Goal: Task Accomplishment & Management: Manage account settings

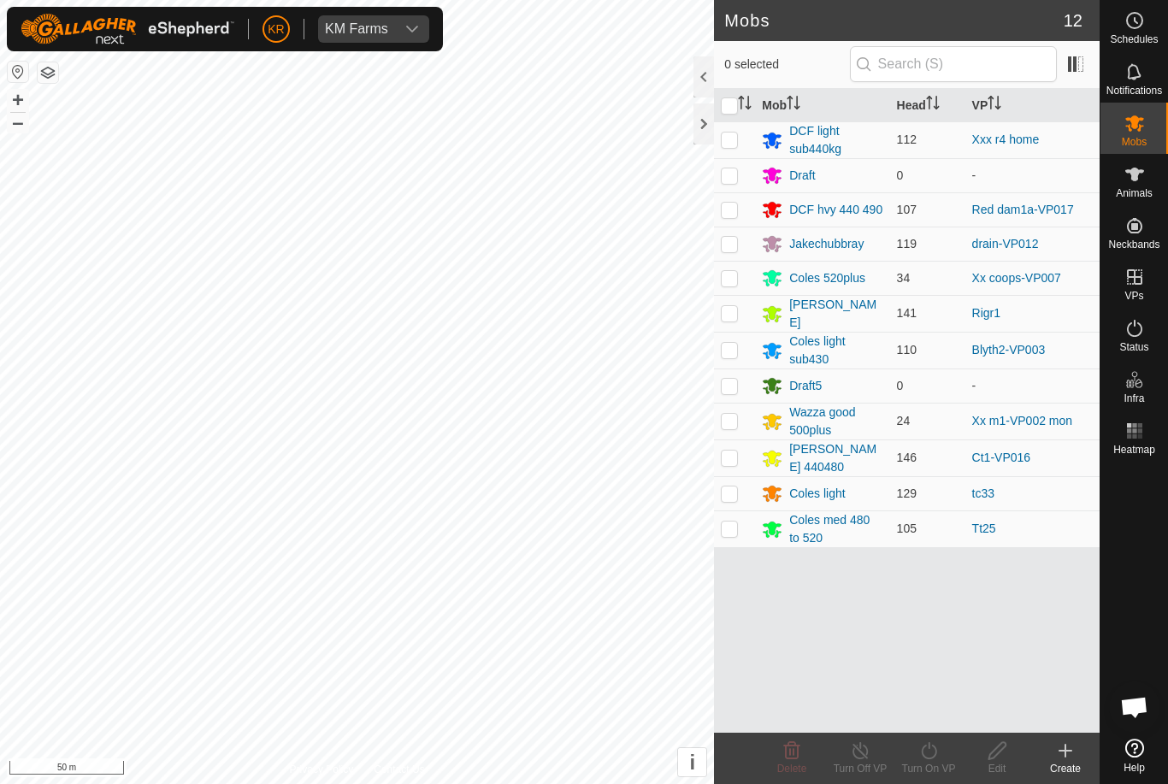
click at [741, 425] on td at bounding box center [734, 421] width 41 height 37
checkbox input "true"
click at [841, 423] on div "Wazza good 500plus" at bounding box center [835, 422] width 93 height 36
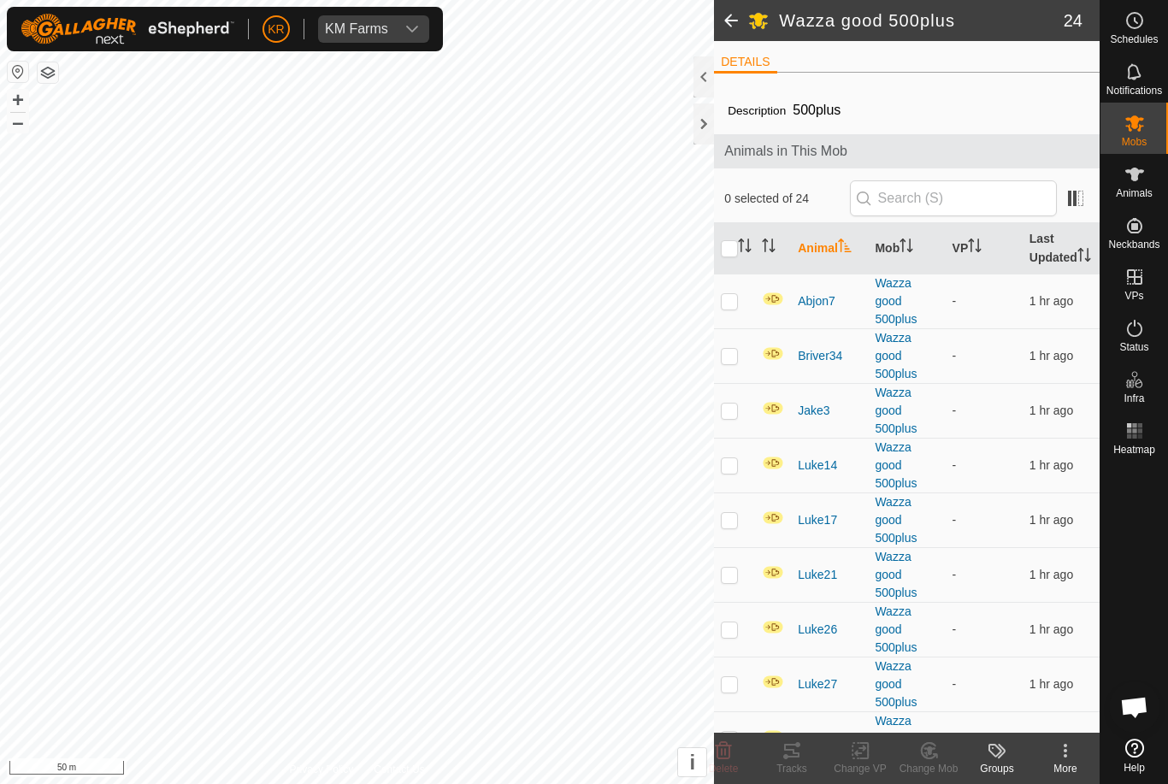
click at [734, 255] on input "checkbox" at bounding box center [729, 248] width 17 height 17
checkbox input "true"
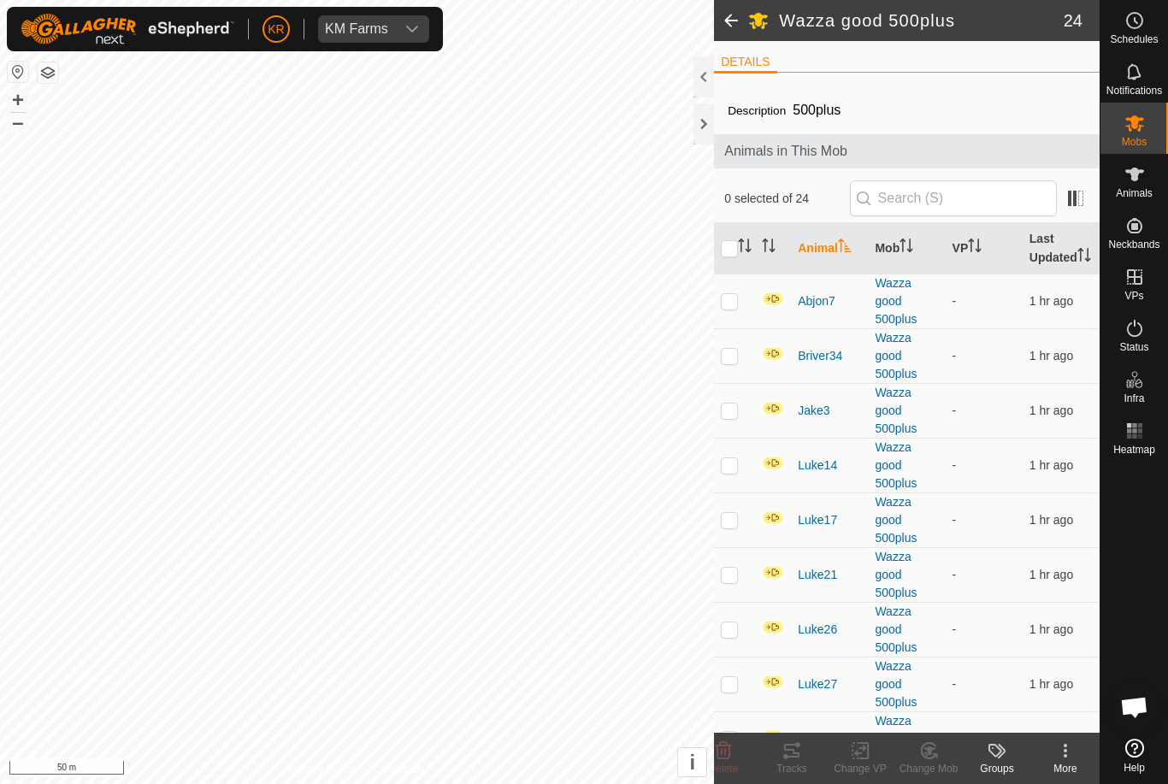
checkbox input "true"
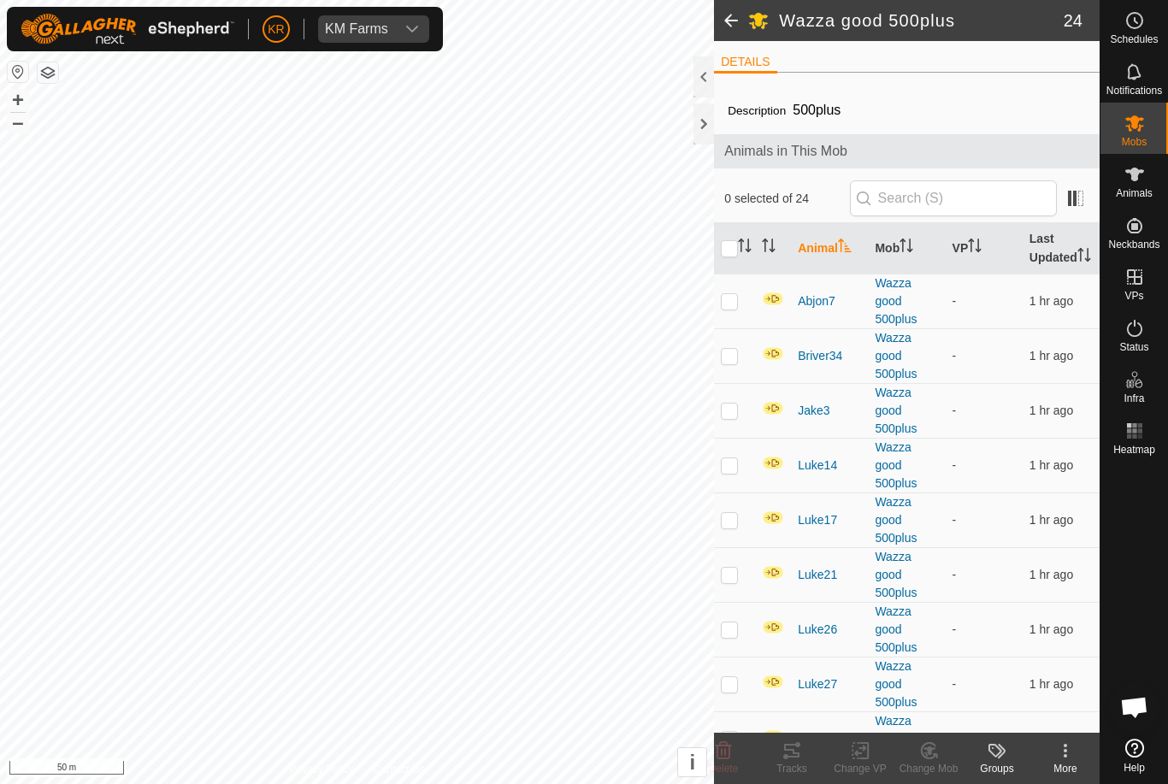
checkbox input "true"
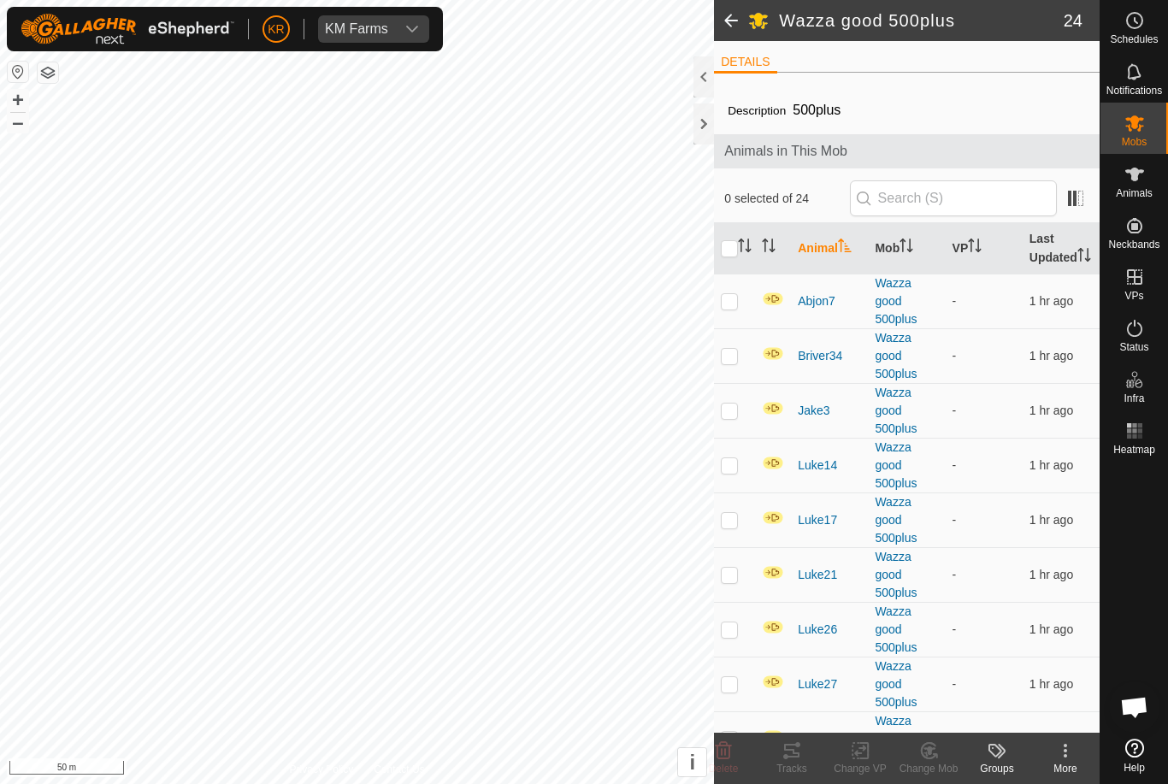
checkbox input "true"
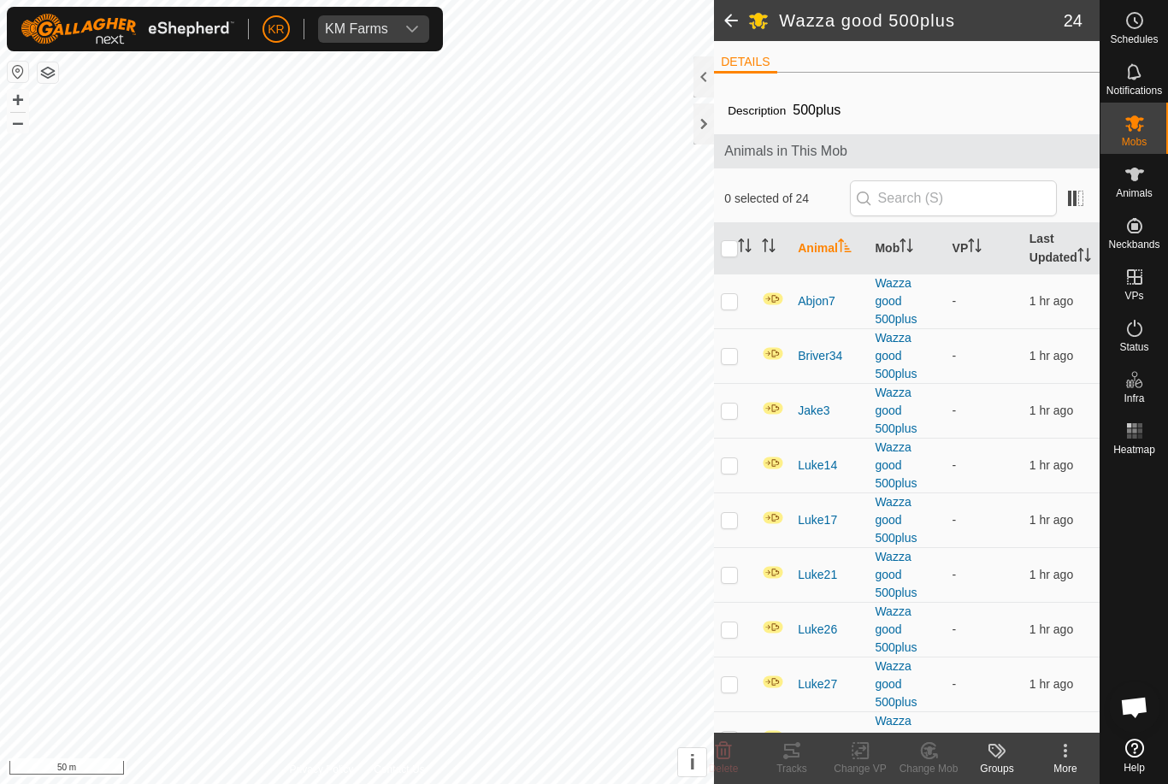
checkbox input "true"
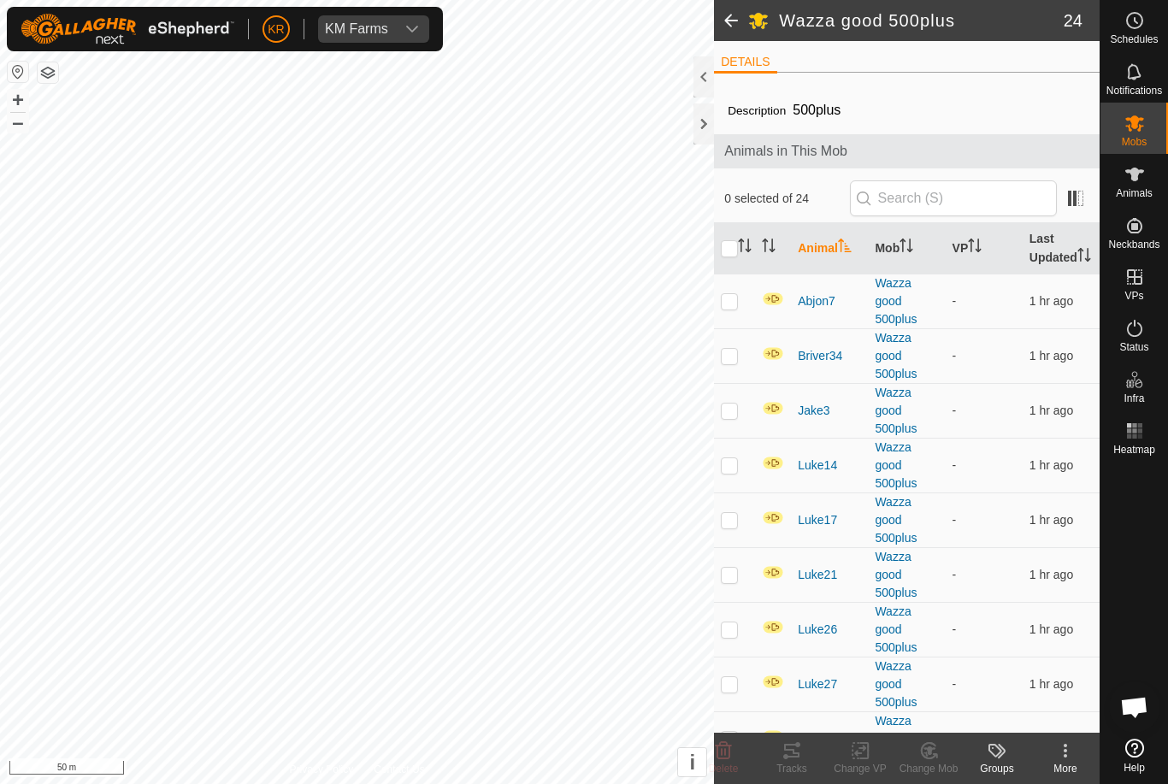
checkbox input "true"
click at [717, 756] on icon at bounding box center [724, 750] width 16 height 17
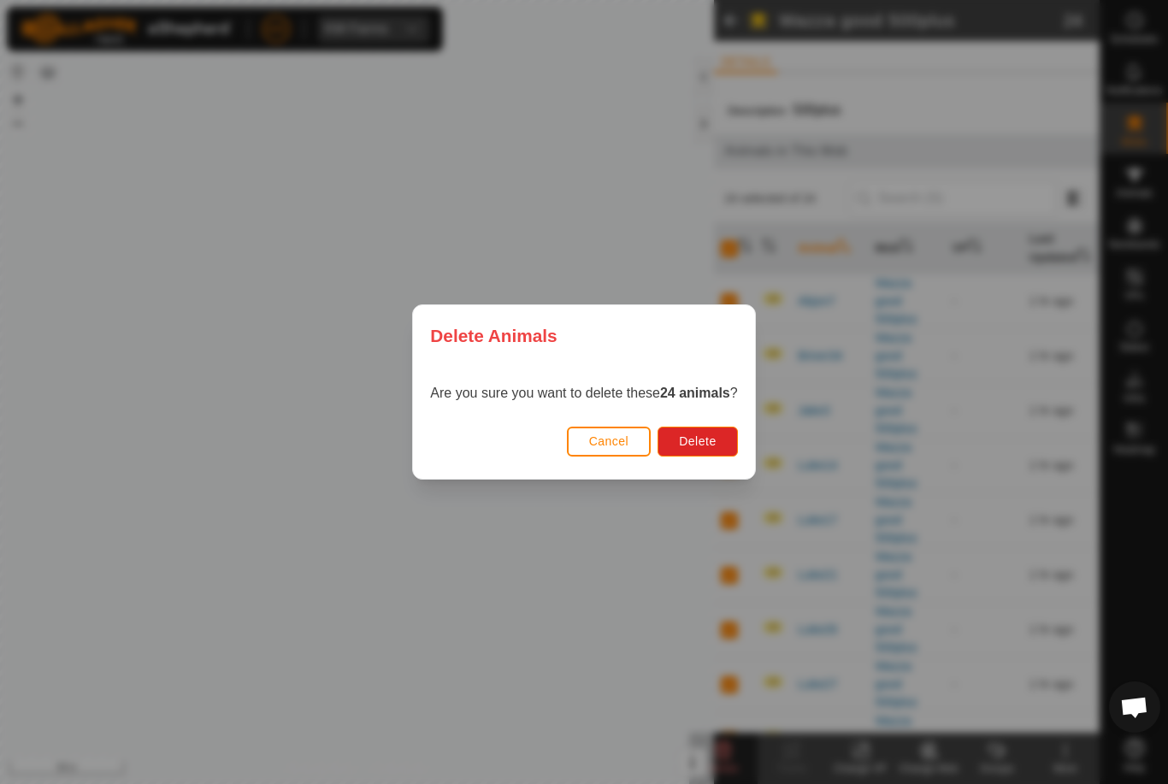
click at [706, 430] on button "Delete" at bounding box center [698, 442] width 80 height 30
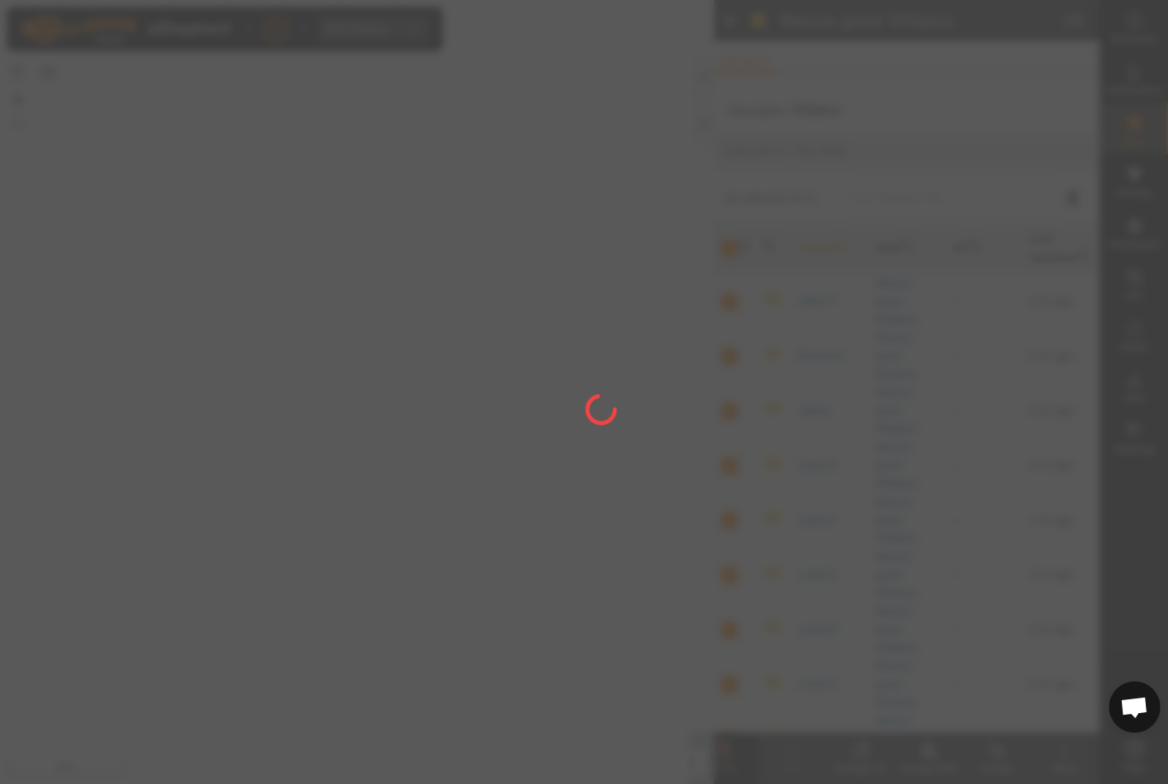
checkbox input "false"
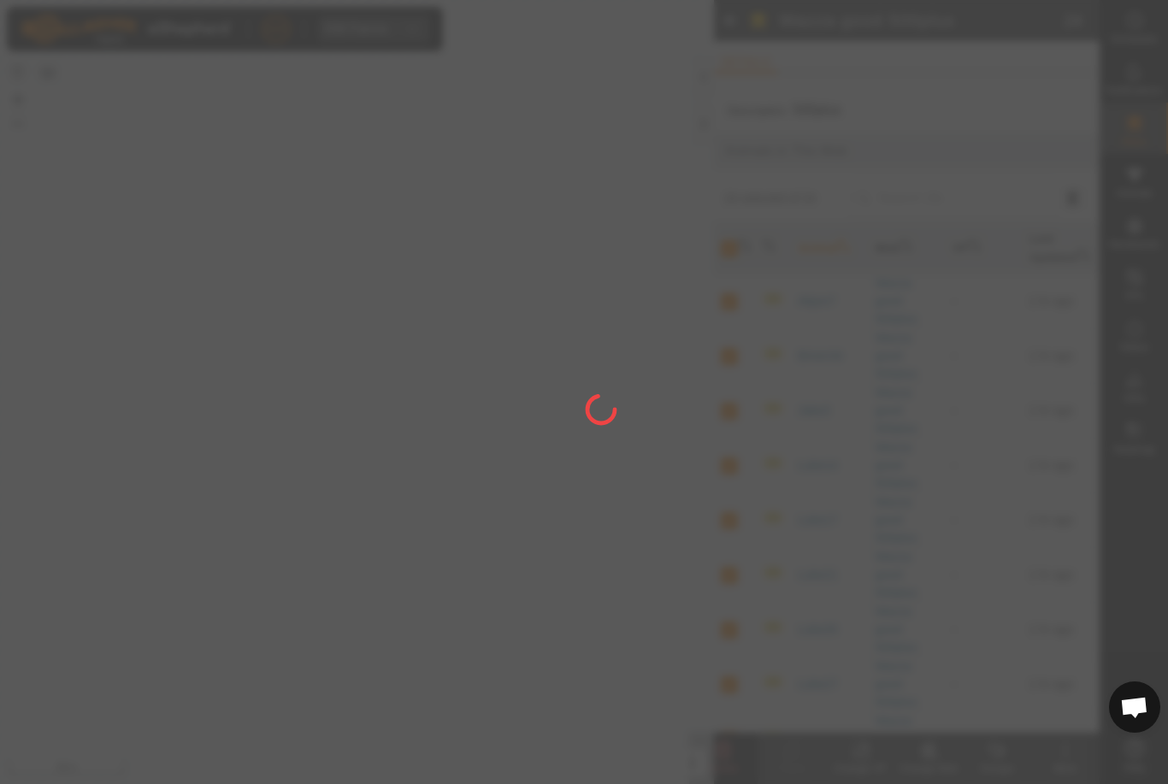
checkbox input "false"
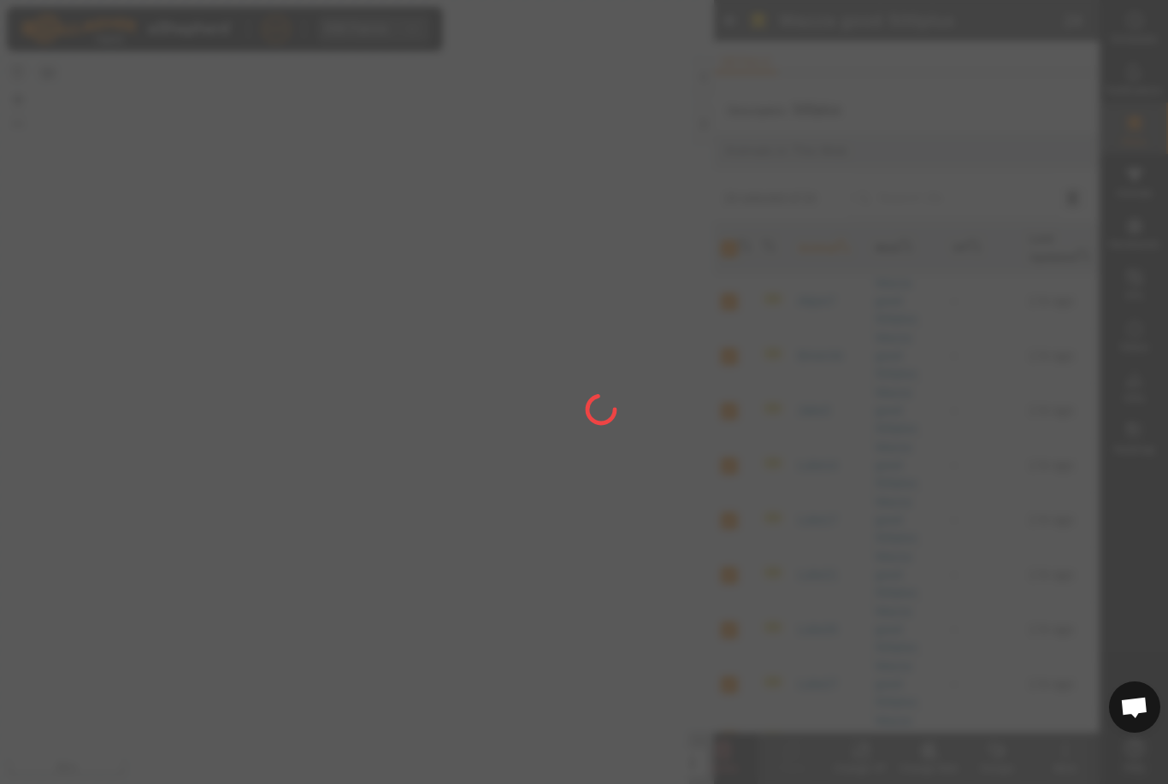
checkbox input "false"
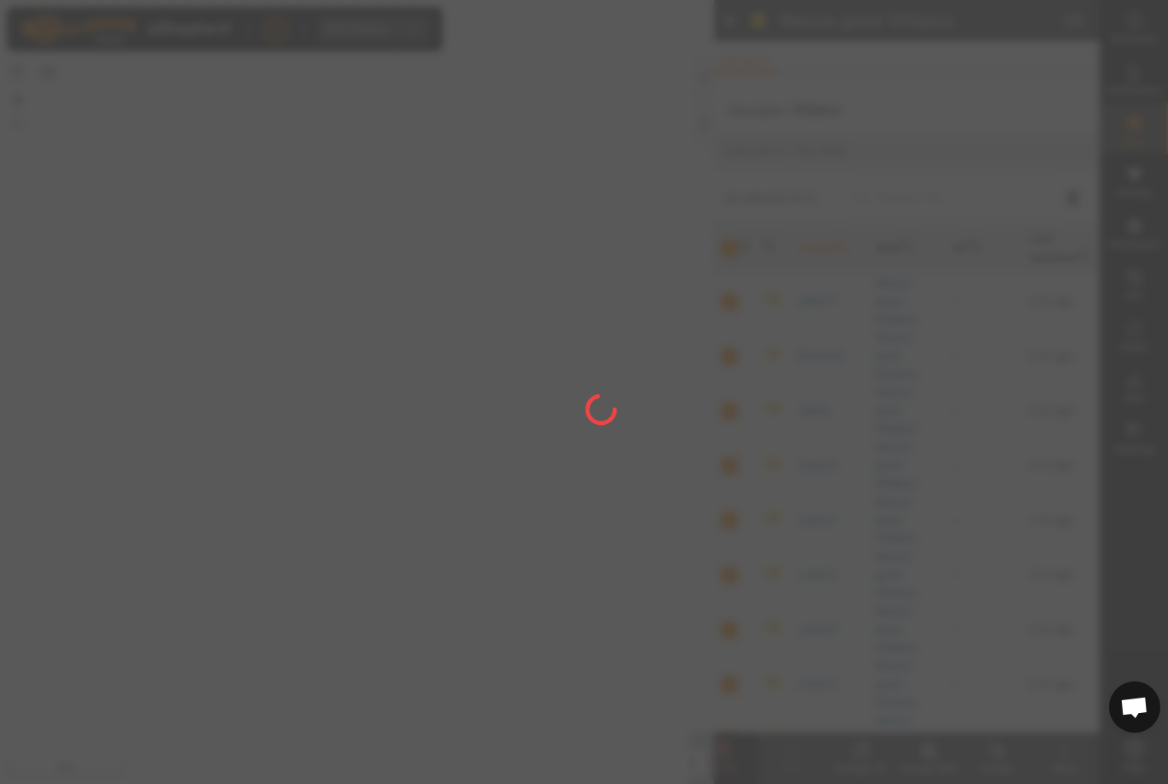
checkbox input "false"
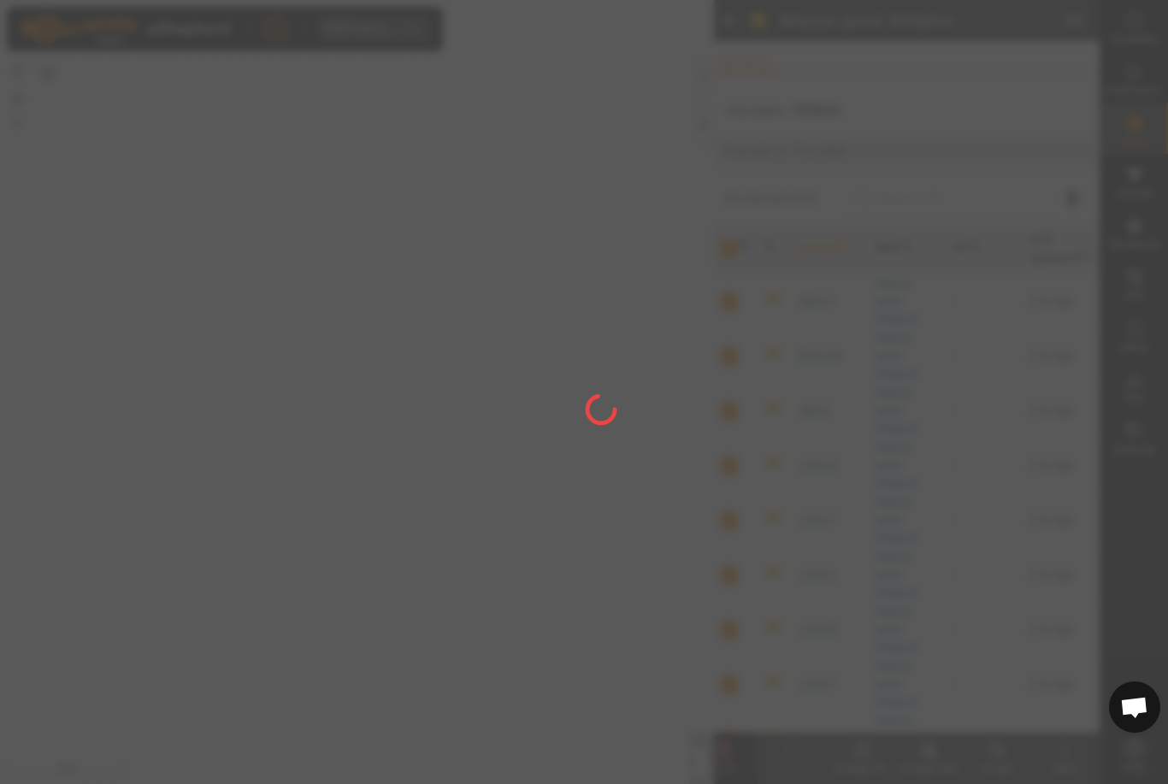
checkbox input "false"
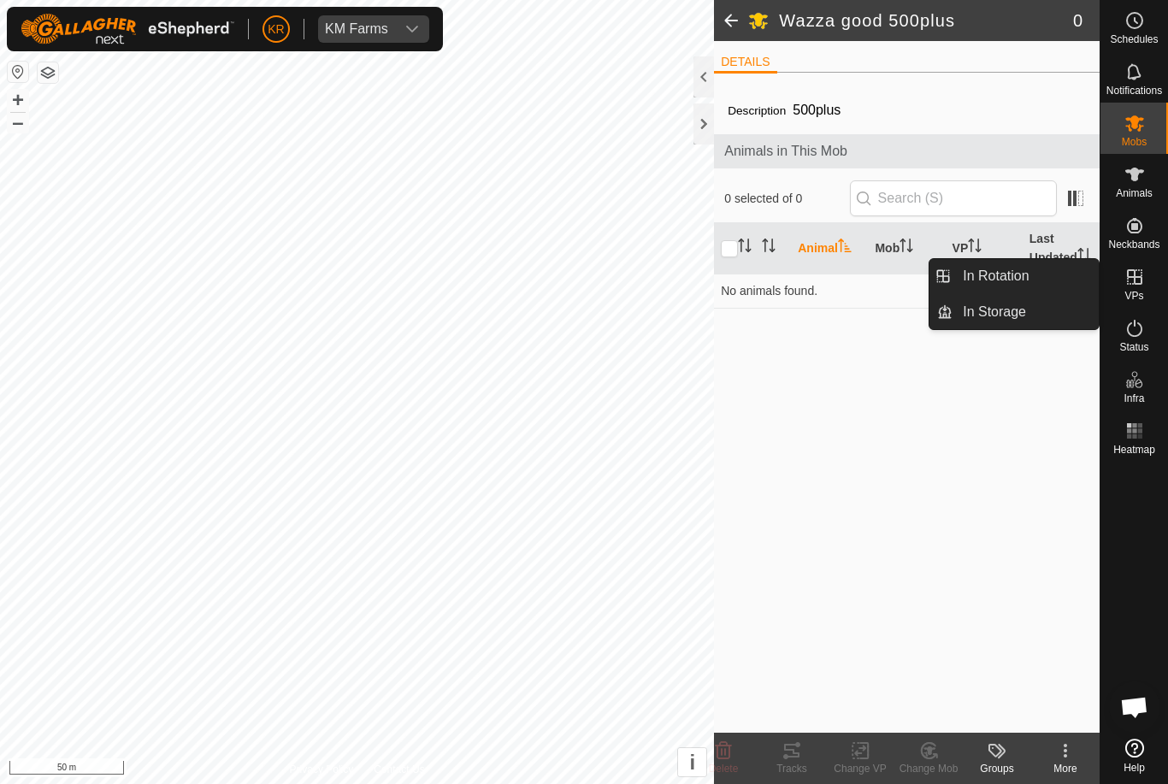
click at [1030, 282] on link "In Rotation" at bounding box center [1026, 276] width 146 height 34
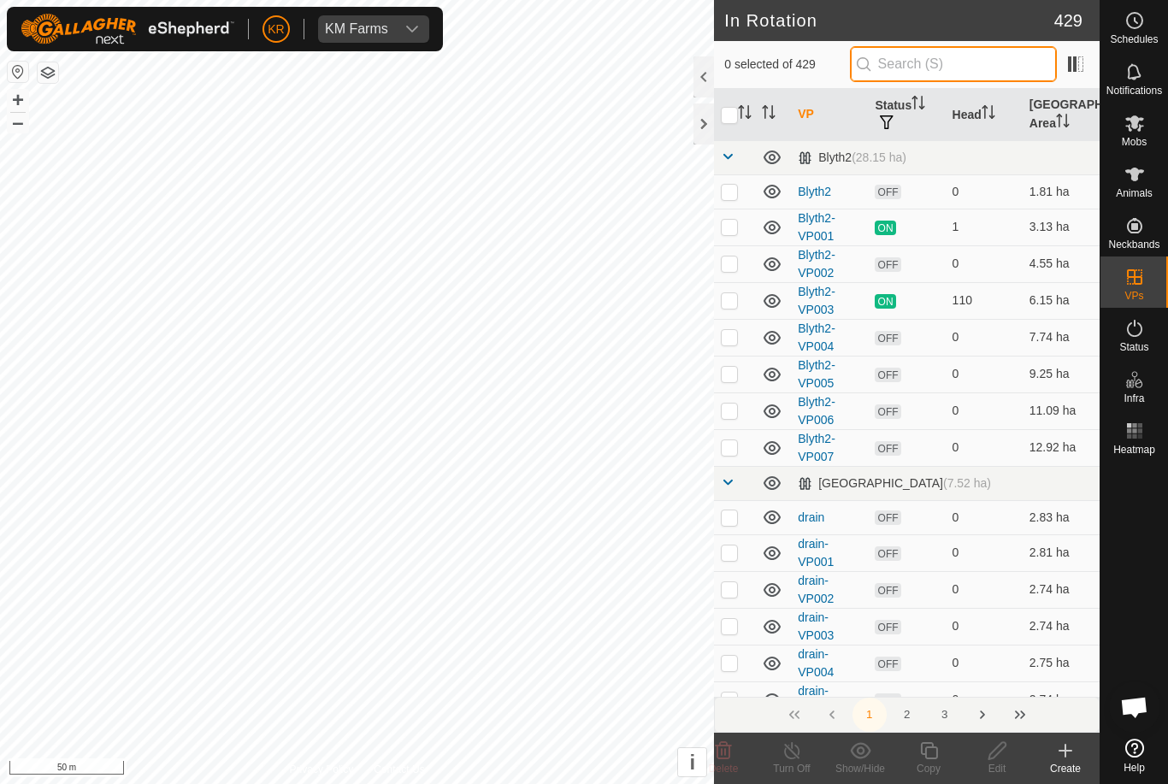
click at [943, 76] on input "text" at bounding box center [953, 64] width 207 height 36
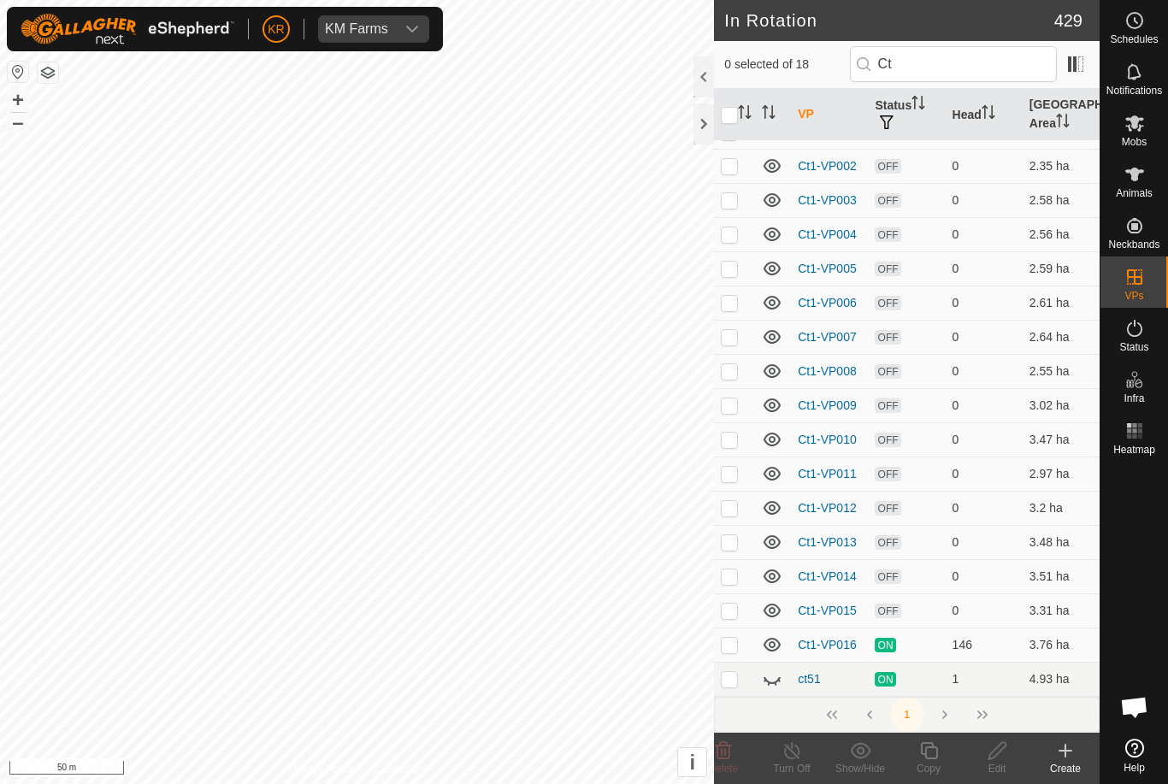
scroll to position [93, 0]
type input "Ct"
click at [768, 675] on tbody "Clover trials (14.48 ha) Ct1 OFF 0 1.6 ha Ct1-VP001 OFF 0 2.01 ha Ct1-VP002 OFF…" at bounding box center [907, 372] width 386 height 650
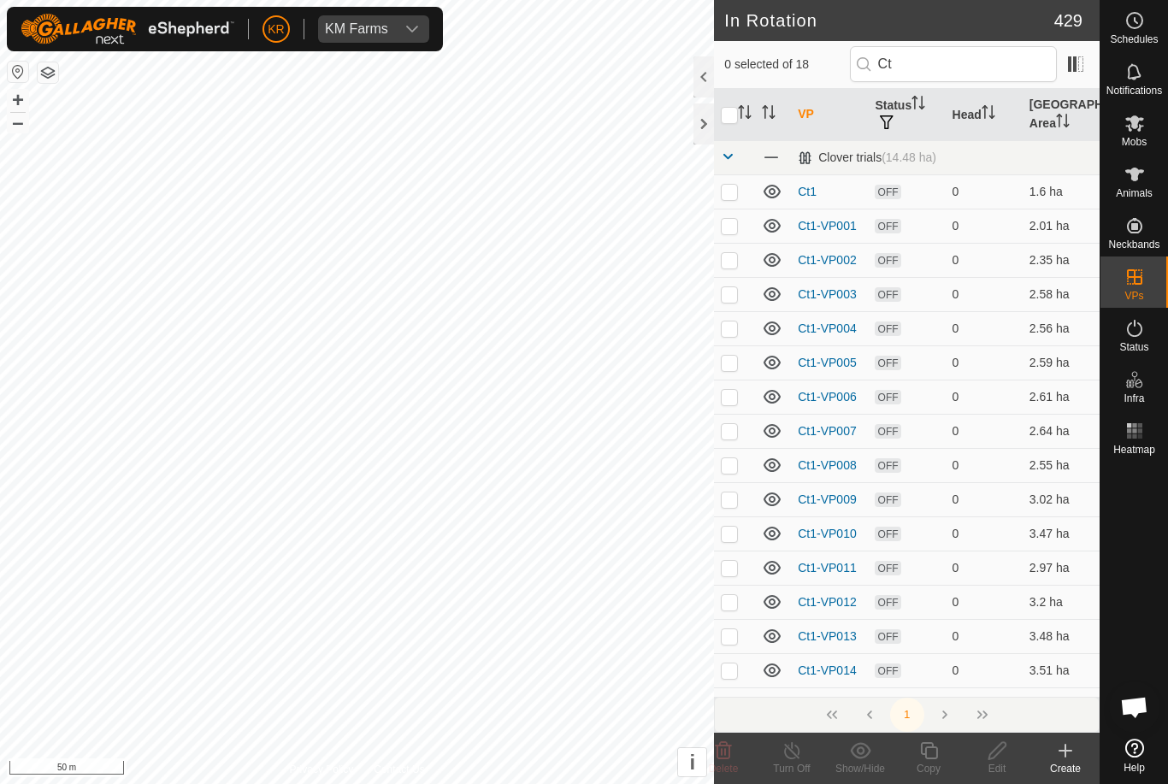
click at [736, 670] on p-checkbox at bounding box center [729, 671] width 17 height 14
checkbox input "true"
click at [936, 749] on icon at bounding box center [929, 751] width 21 height 21
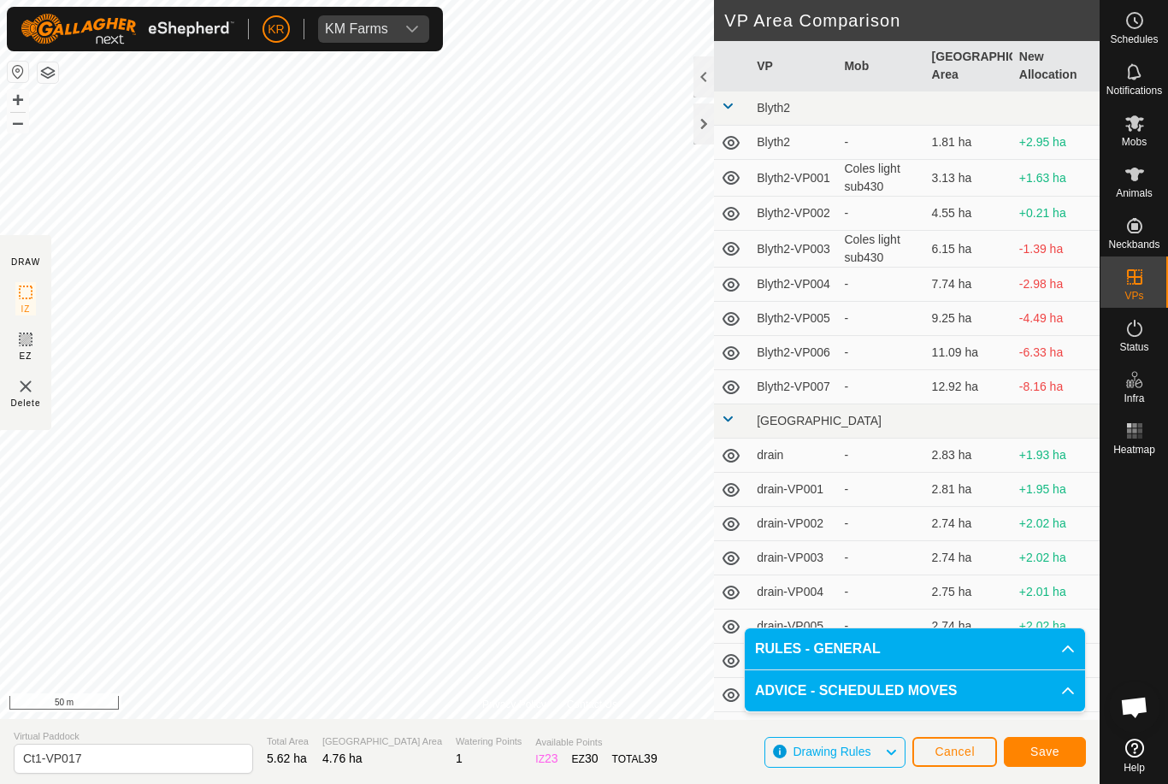
click at [1064, 746] on button "Save" at bounding box center [1045, 752] width 82 height 30
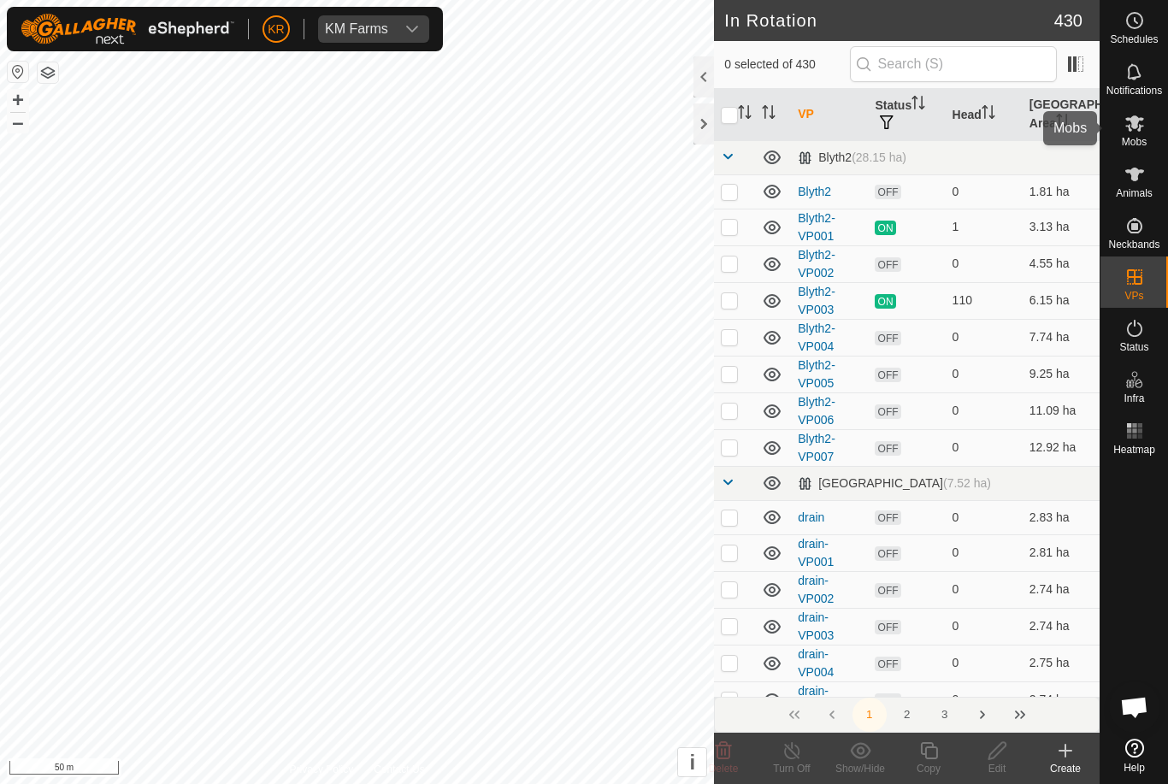
click at [1148, 118] on es-mob-svg-icon at bounding box center [1135, 122] width 31 height 27
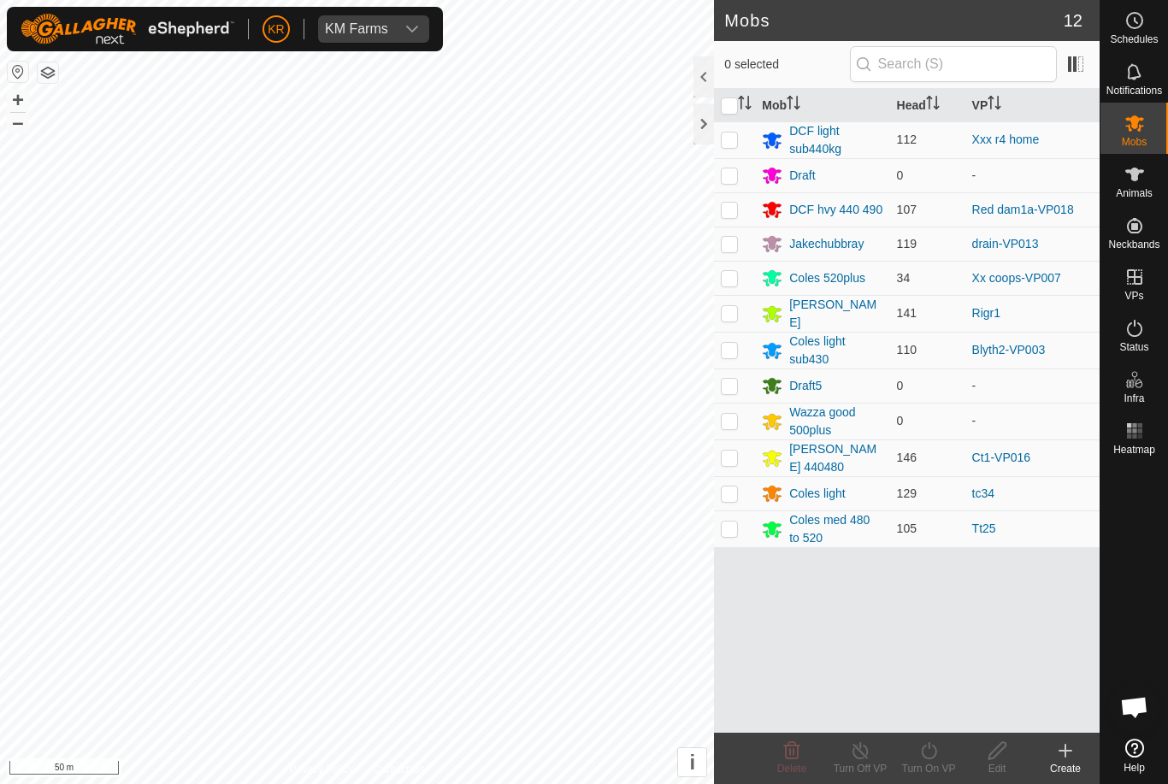
click at [736, 455] on p-checkbox at bounding box center [729, 458] width 17 height 14
checkbox input "true"
click at [924, 760] on icon at bounding box center [929, 751] width 21 height 21
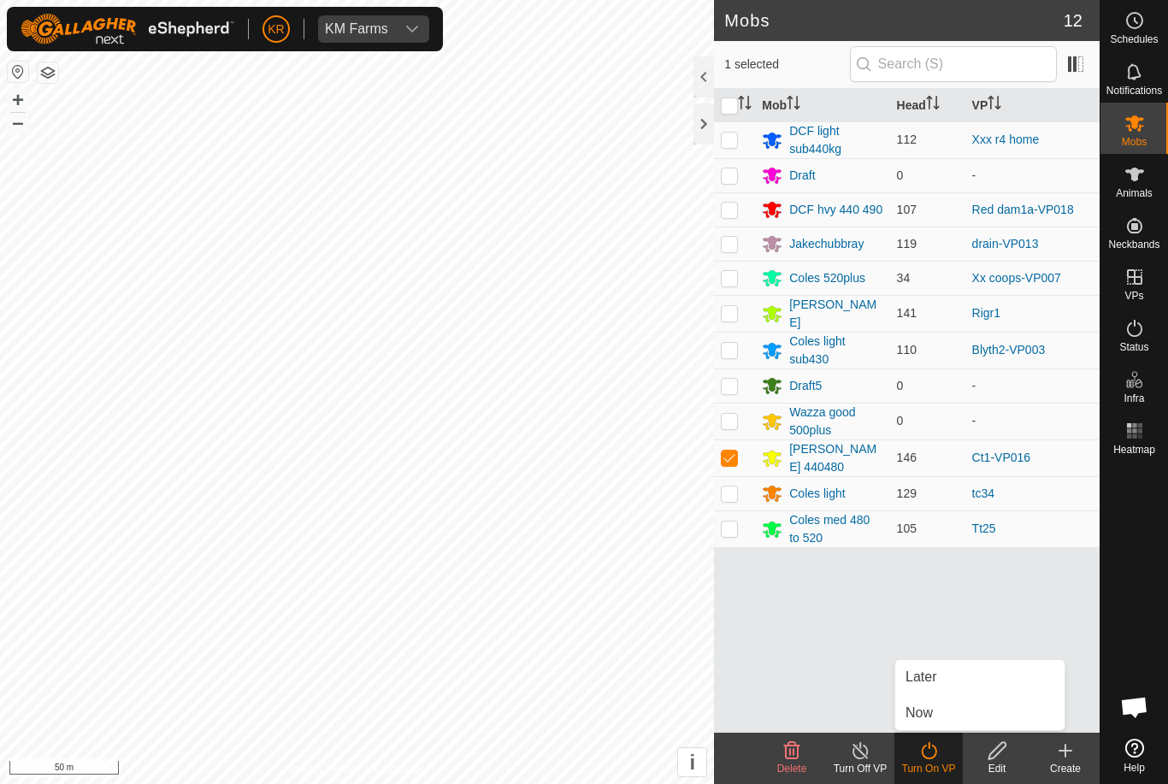
click at [958, 716] on link "Now" at bounding box center [980, 713] width 169 height 34
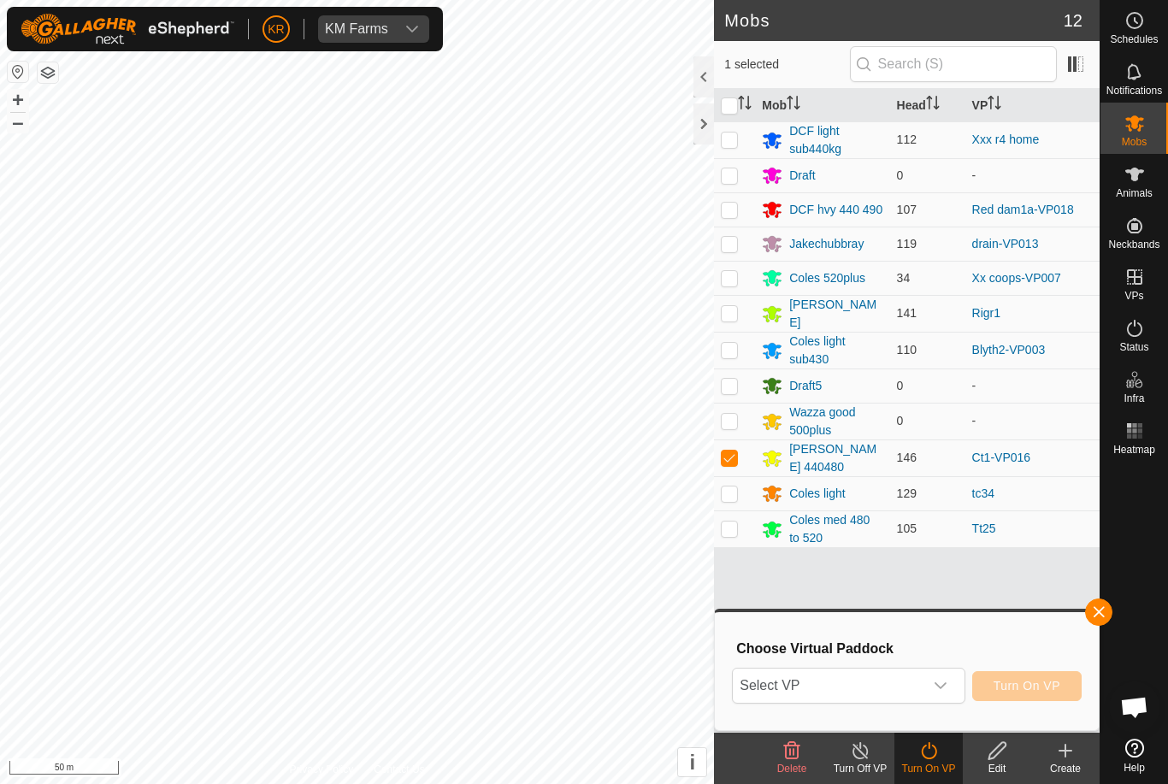
click at [827, 681] on span "Select VP" at bounding box center [828, 686] width 190 height 34
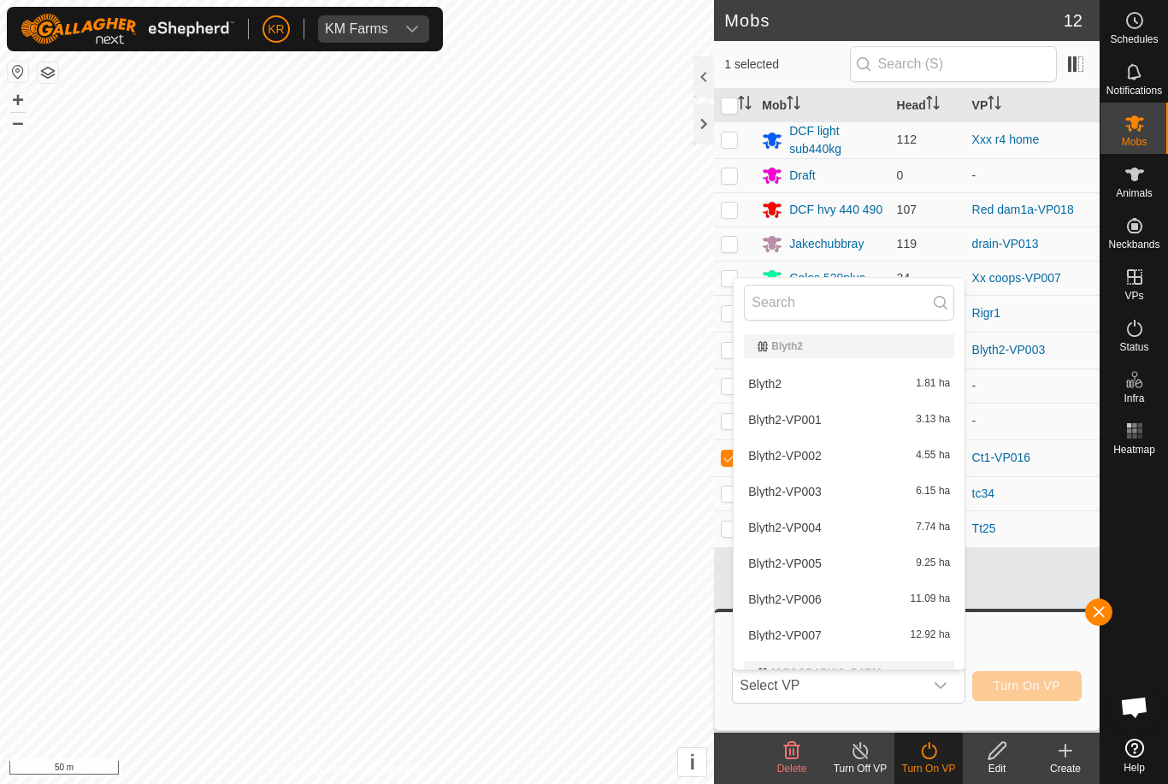
type input "T"
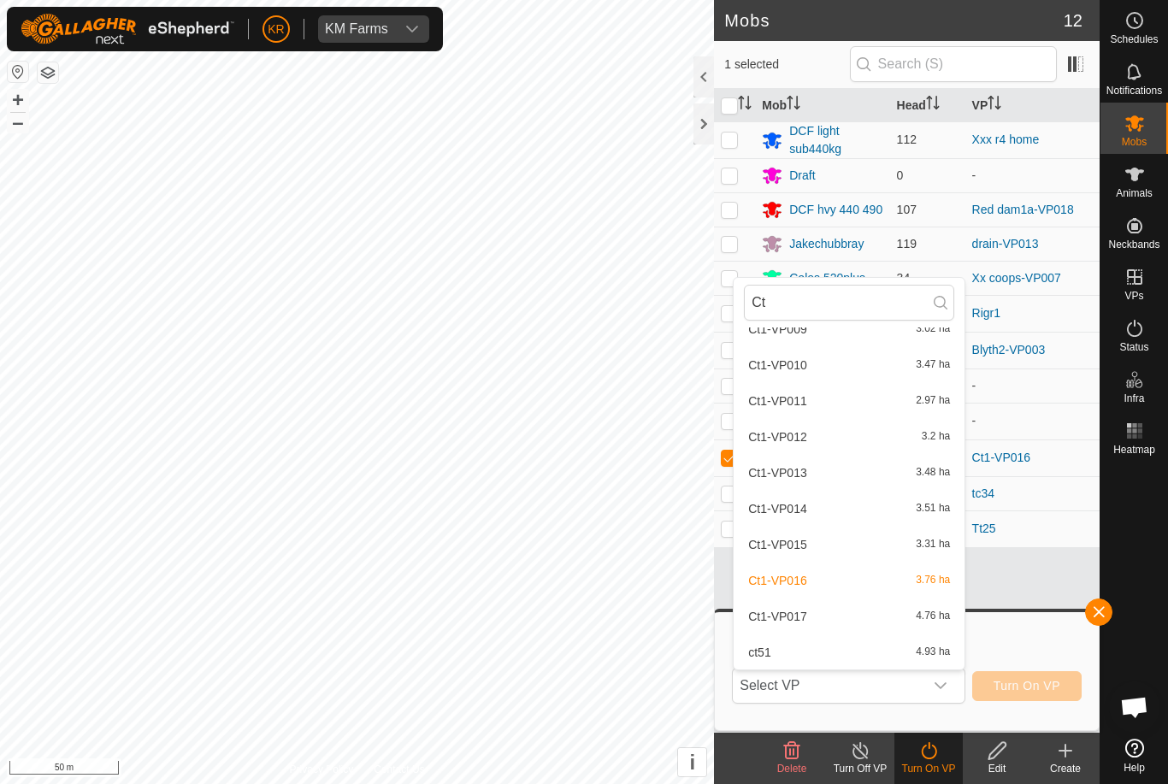
scroll to position [378, 0]
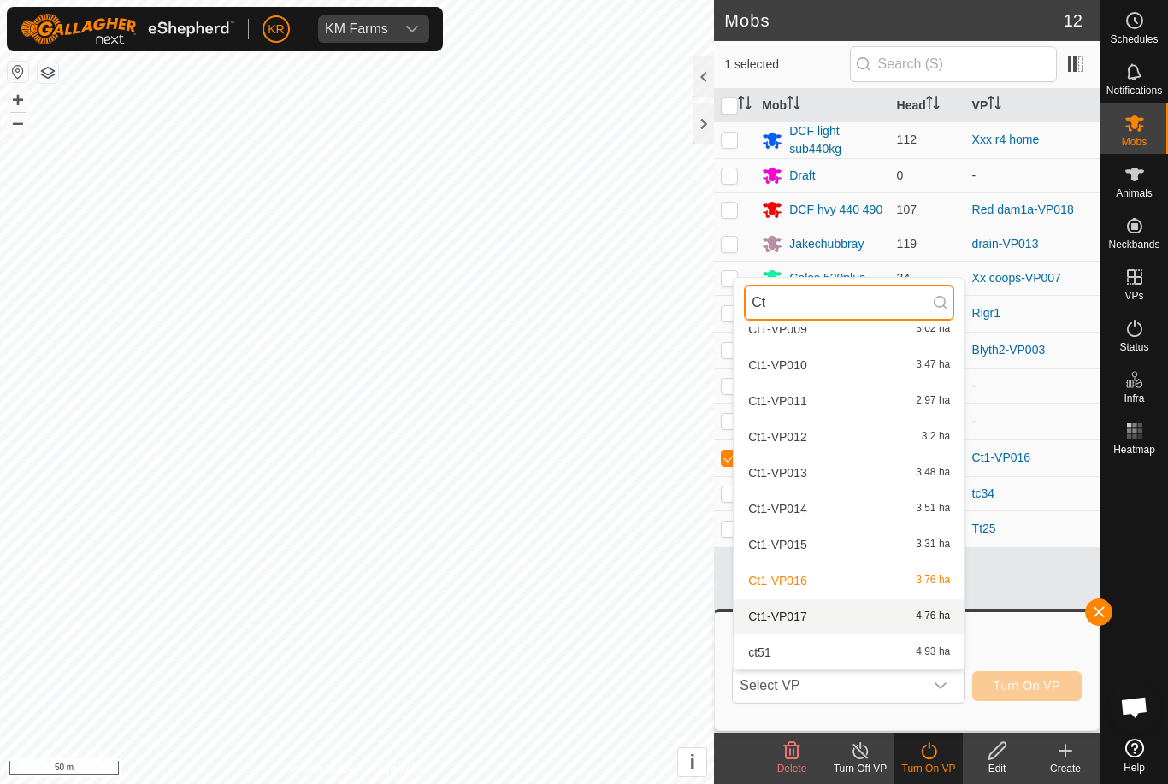
type input "Ct"
click at [860, 623] on div "Ct1-VP017 4.76 ha" at bounding box center [849, 616] width 210 height 21
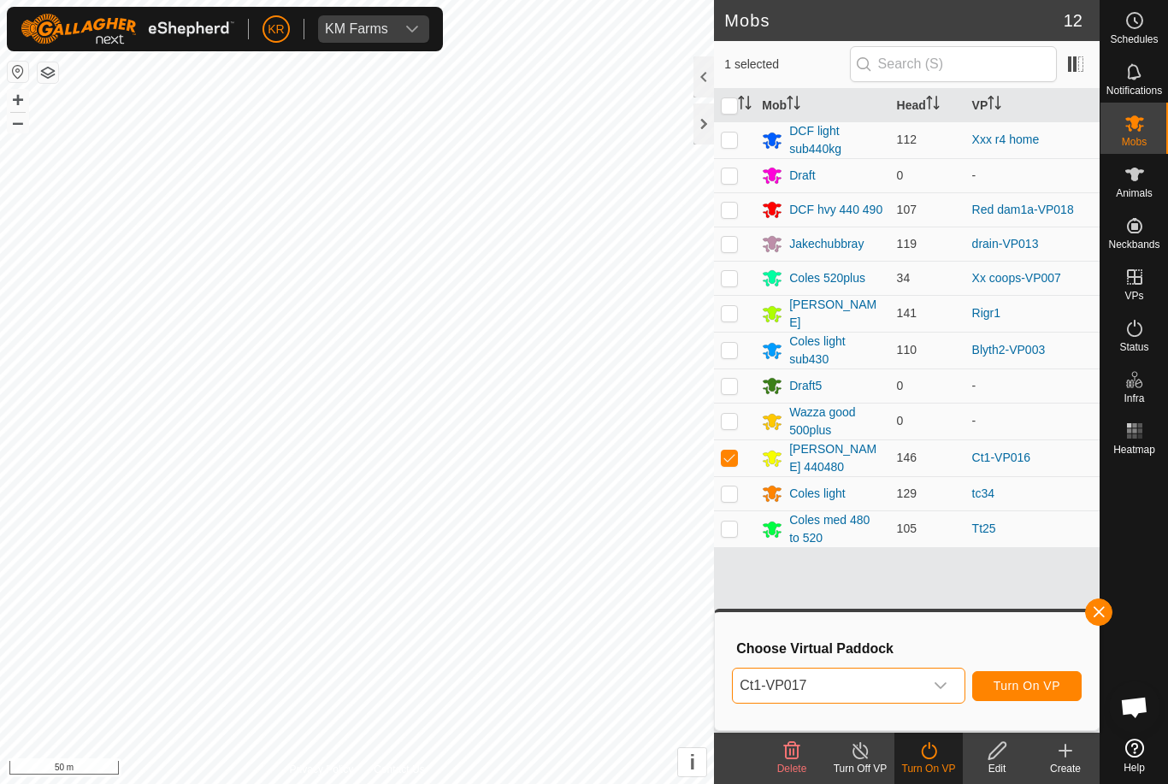
click at [1023, 684] on span "Turn On VP" at bounding box center [1027, 686] width 67 height 14
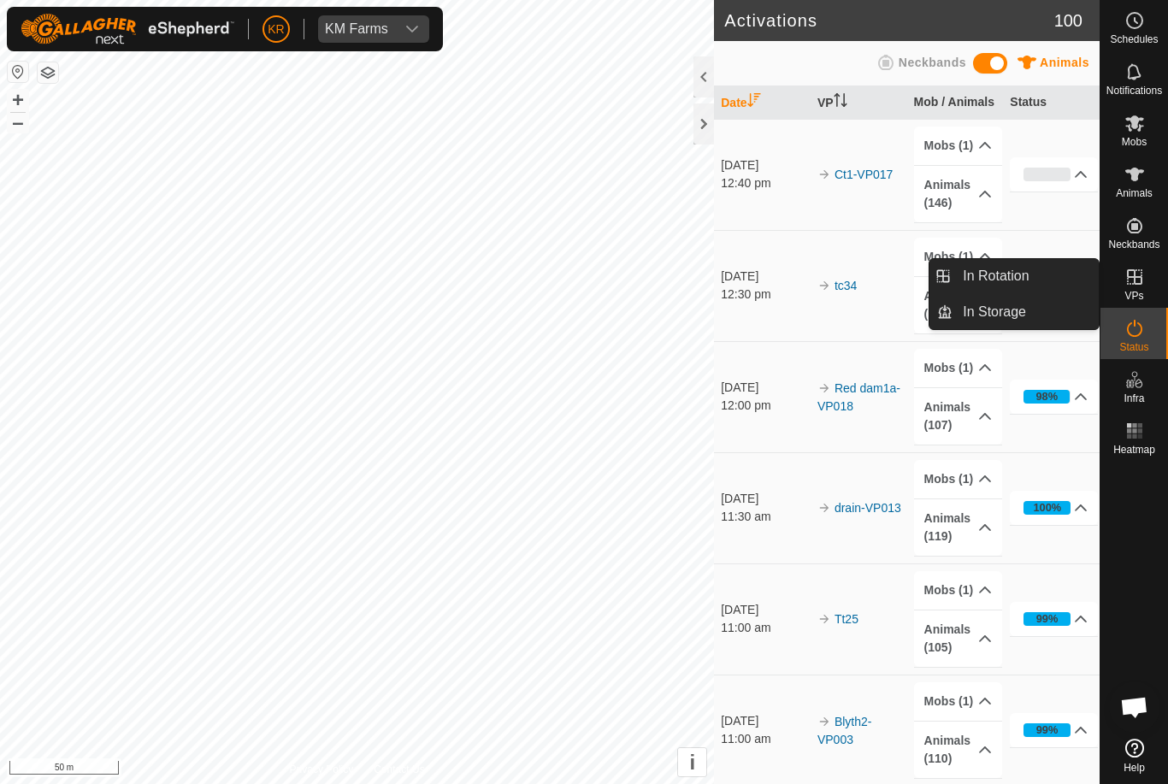
click at [1020, 275] on span "In Rotation" at bounding box center [996, 276] width 66 height 21
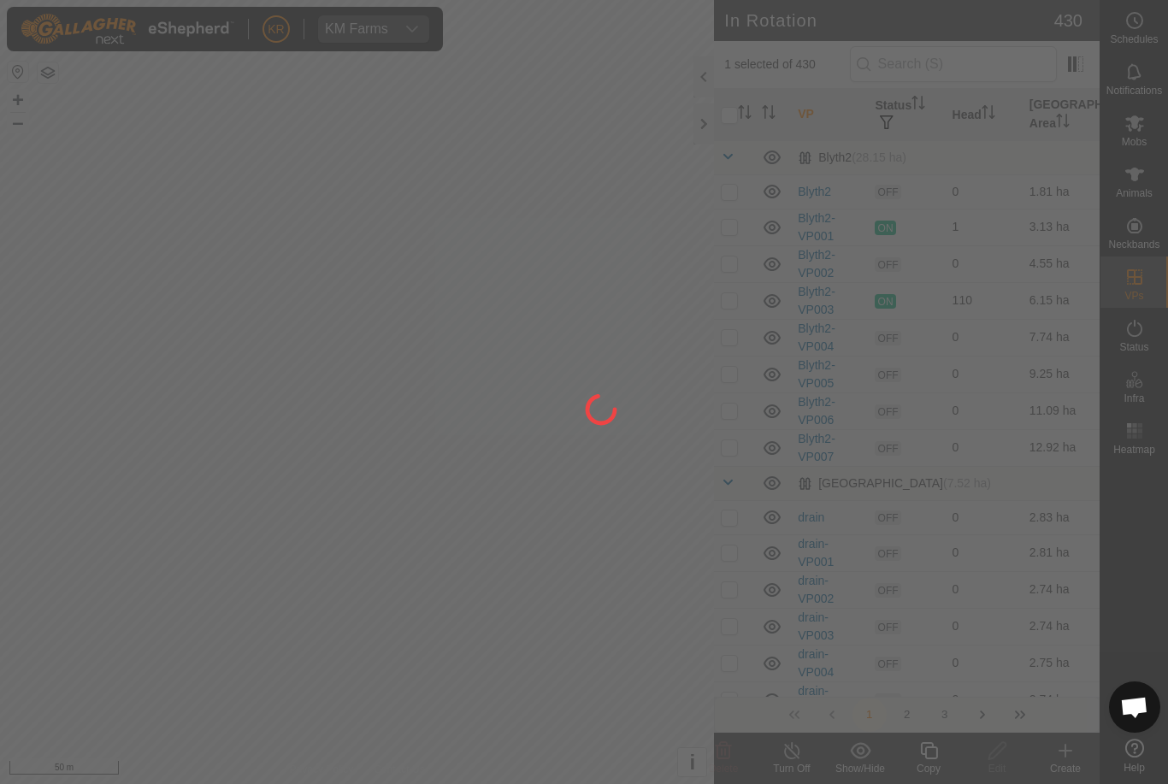
click at [1024, 281] on div at bounding box center [584, 392] width 1168 height 784
click at [1167, 291] on div at bounding box center [584, 392] width 1168 height 784
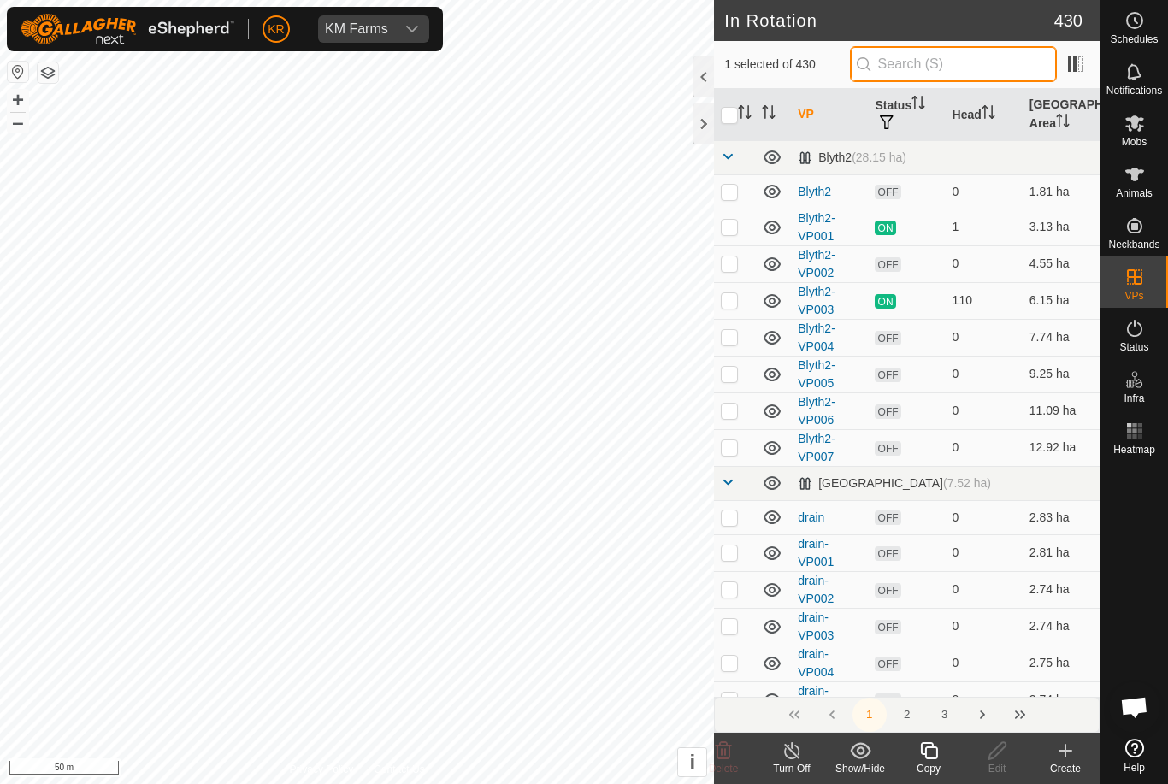
click at [988, 62] on input "text" at bounding box center [953, 64] width 207 height 36
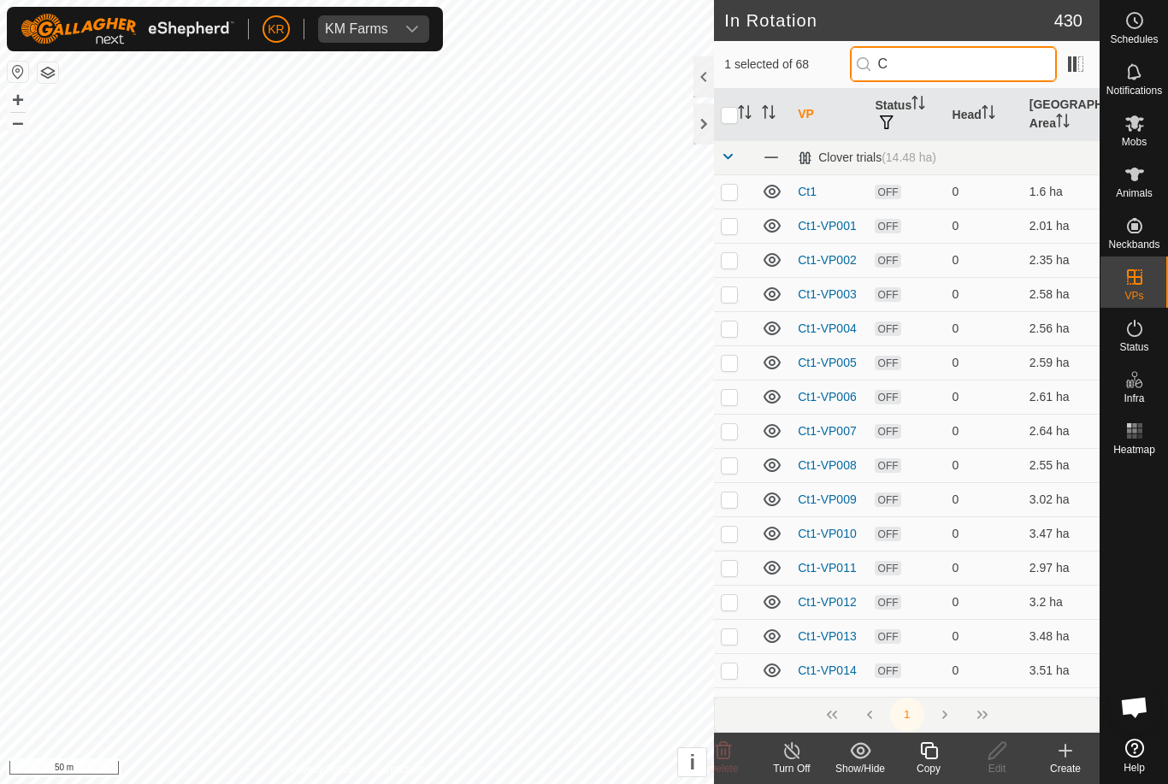
type input "Ct"
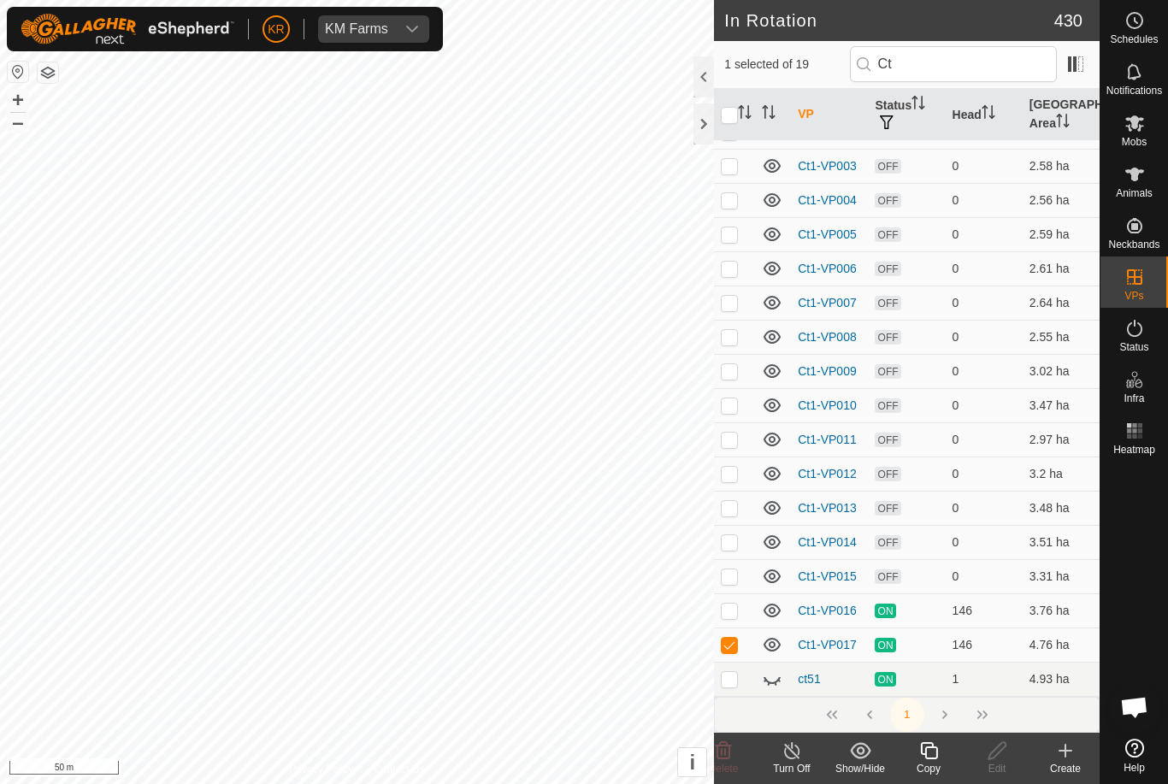
scroll to position [127, 0]
click at [931, 758] on icon at bounding box center [928, 750] width 17 height 17
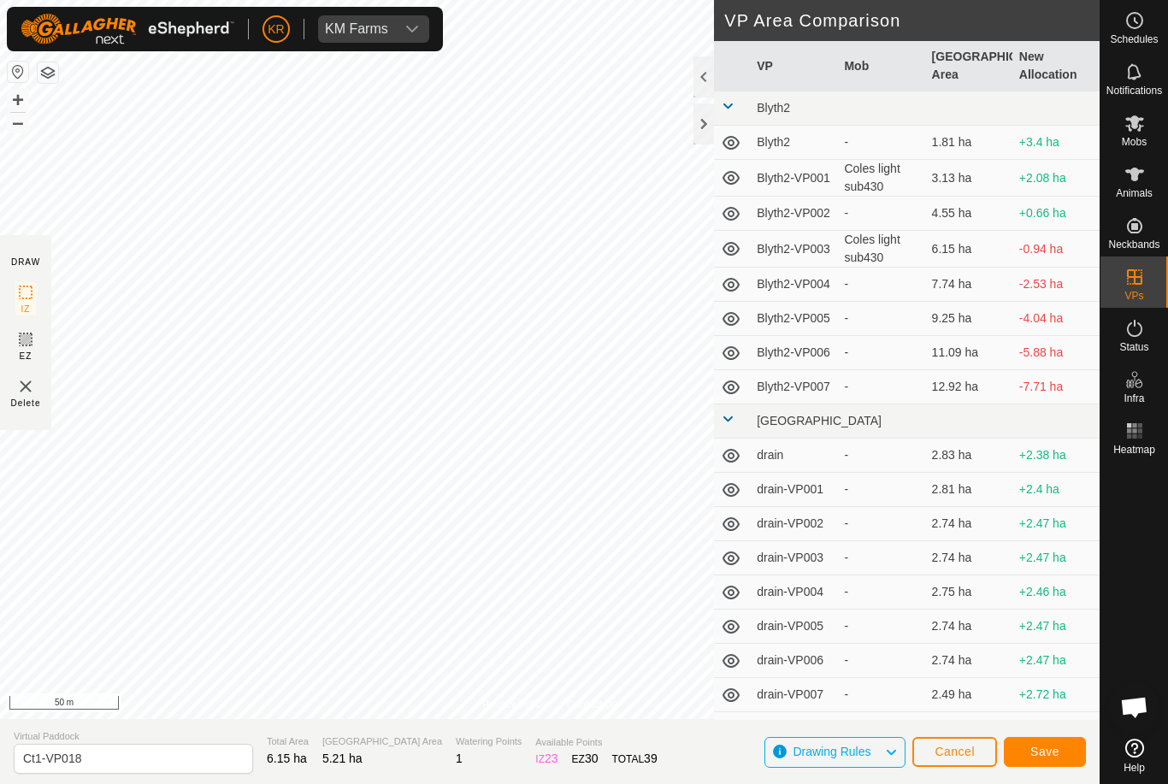
click at [1062, 738] on button "Save" at bounding box center [1045, 752] width 82 height 30
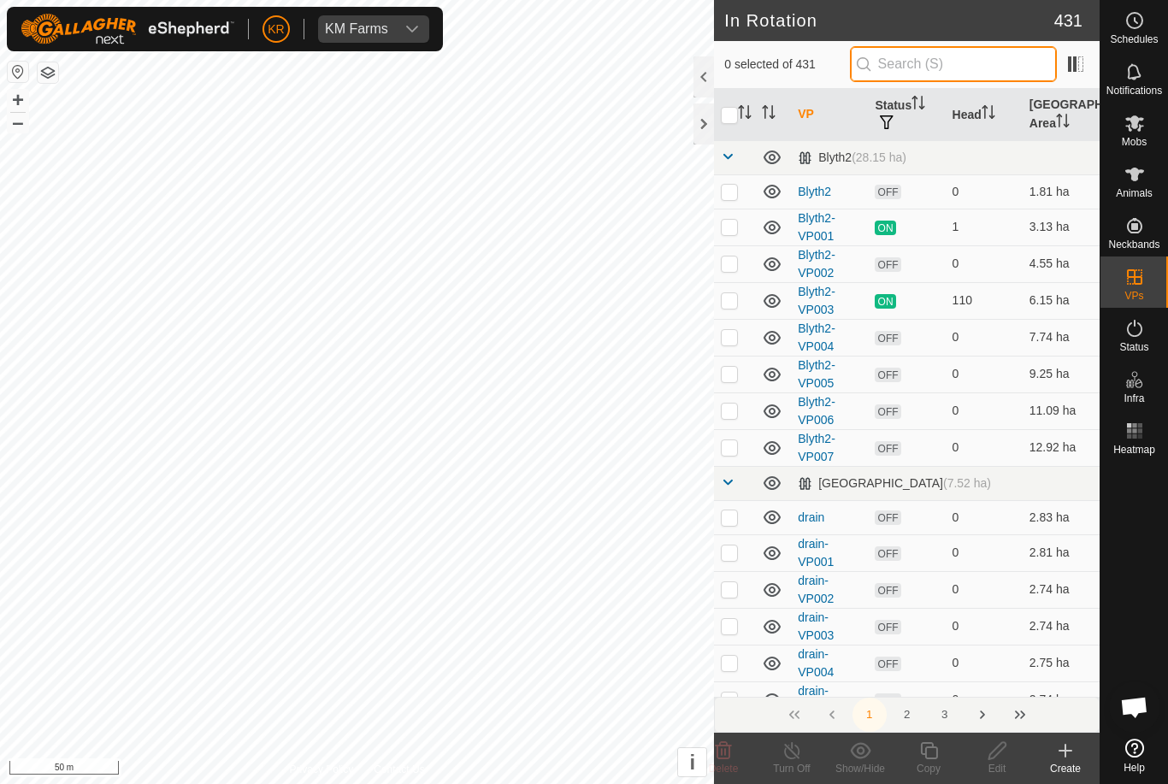
click at [993, 68] on input "text" at bounding box center [953, 64] width 207 height 36
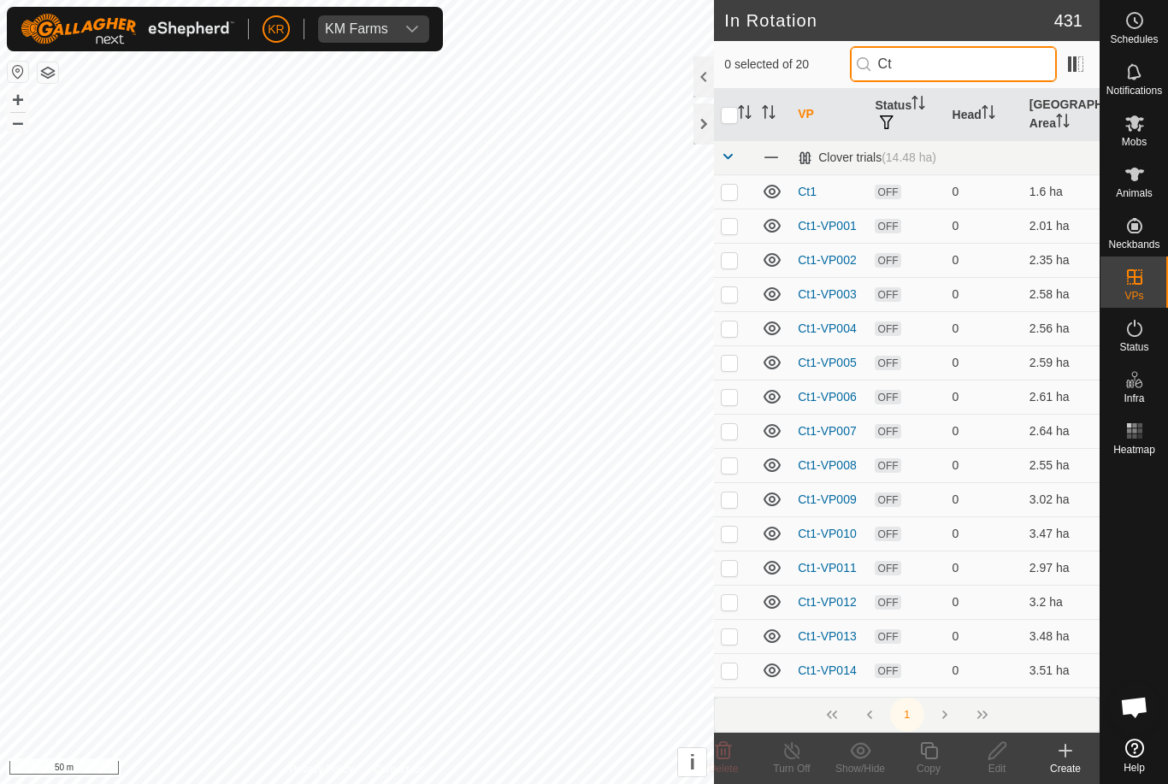
click at [996, 74] on input "Ct" at bounding box center [953, 64] width 207 height 36
type input "C"
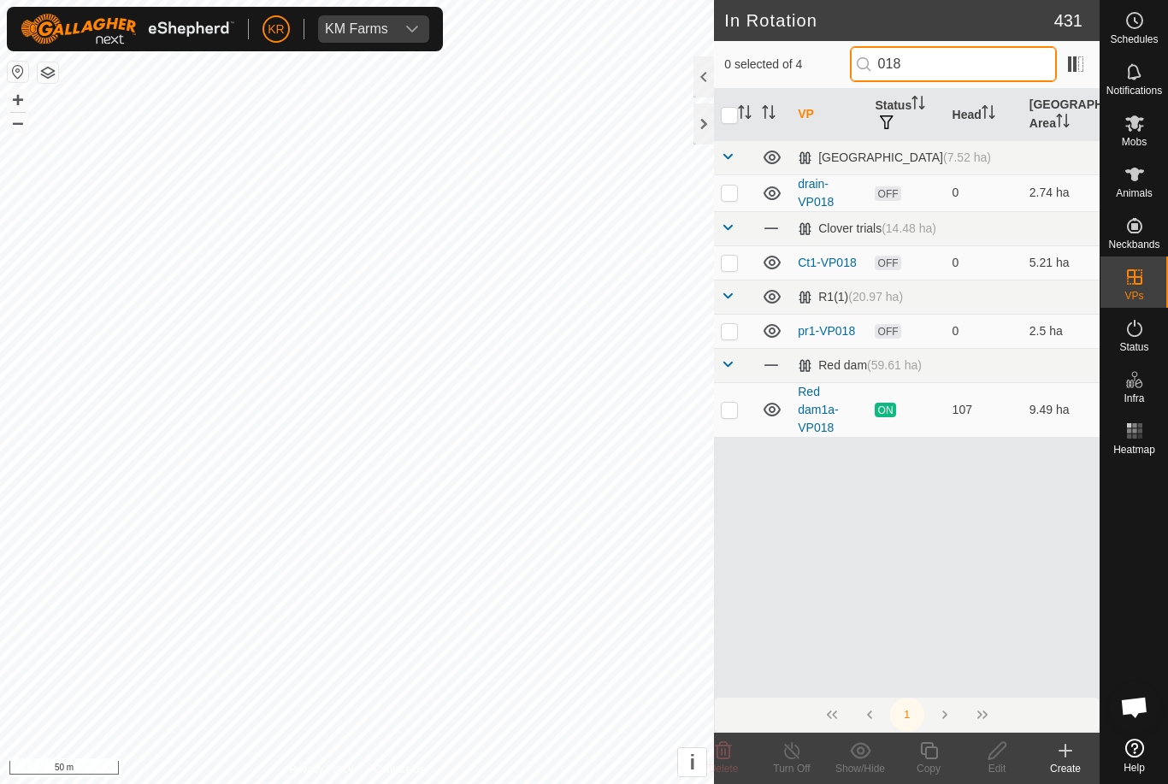
type input "018"
click at [740, 261] on td at bounding box center [734, 262] width 41 height 34
checkbox input "true"
click at [953, 750] on copy-svg-icon at bounding box center [929, 751] width 68 height 21
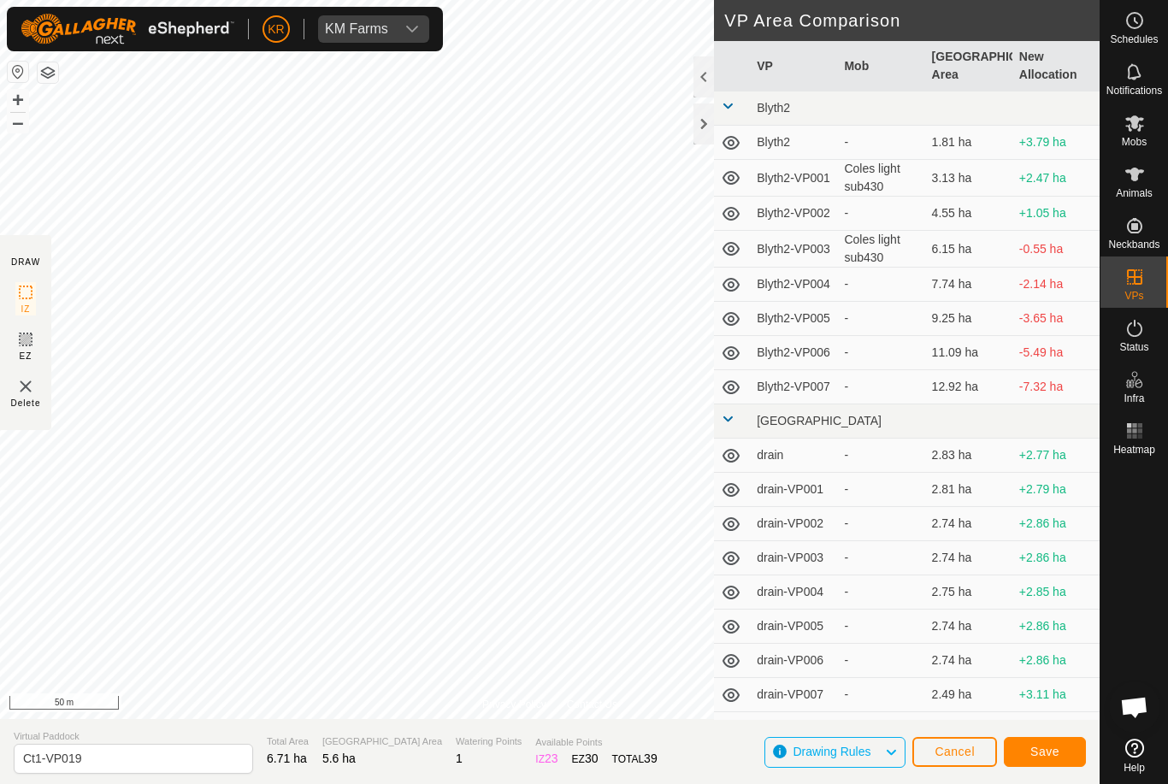
click at [1052, 750] on span "Save" at bounding box center [1045, 752] width 29 height 14
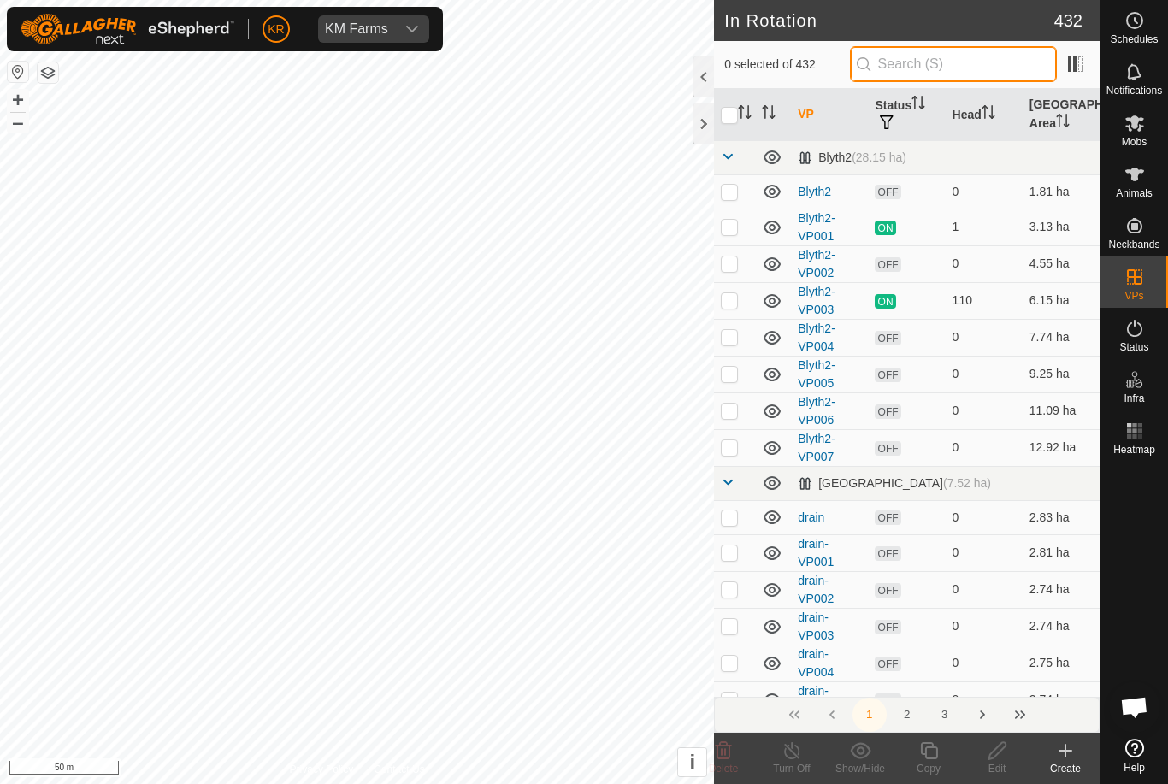
click at [980, 76] on input "text" at bounding box center [953, 64] width 207 height 36
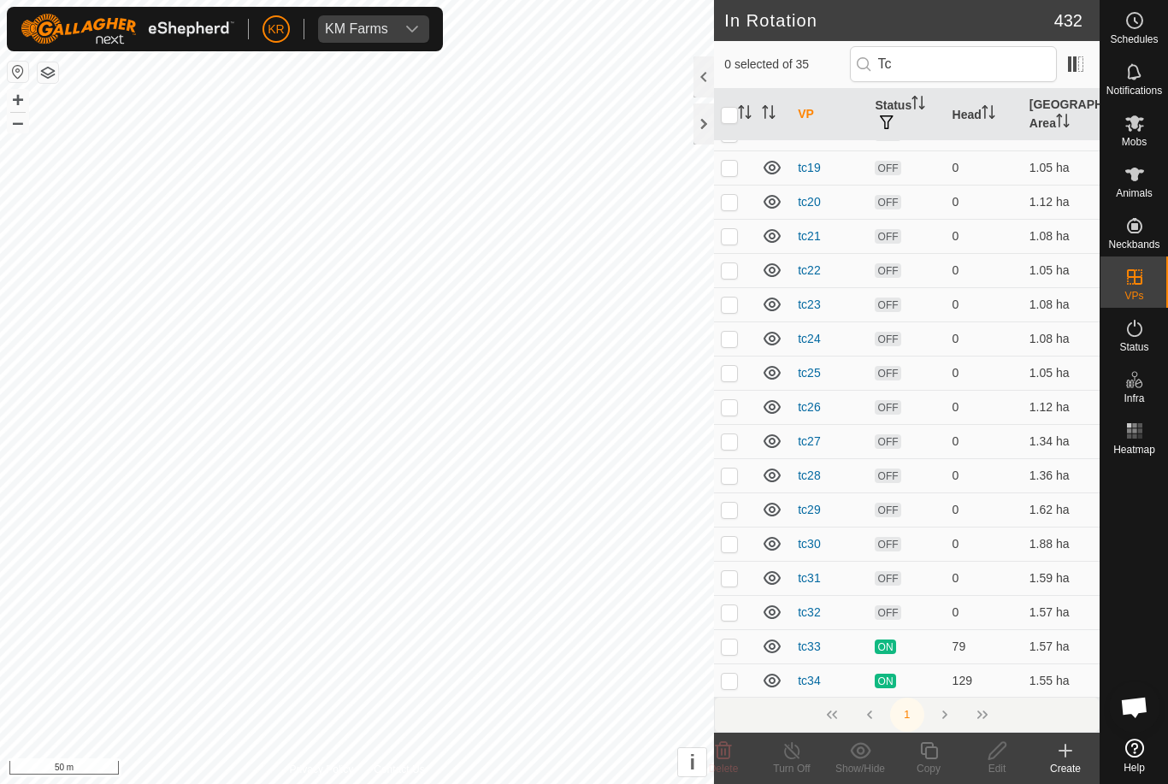
scroll to position [574, 0]
click at [979, 81] on input "Tc" at bounding box center [953, 64] width 207 height 36
type input "T"
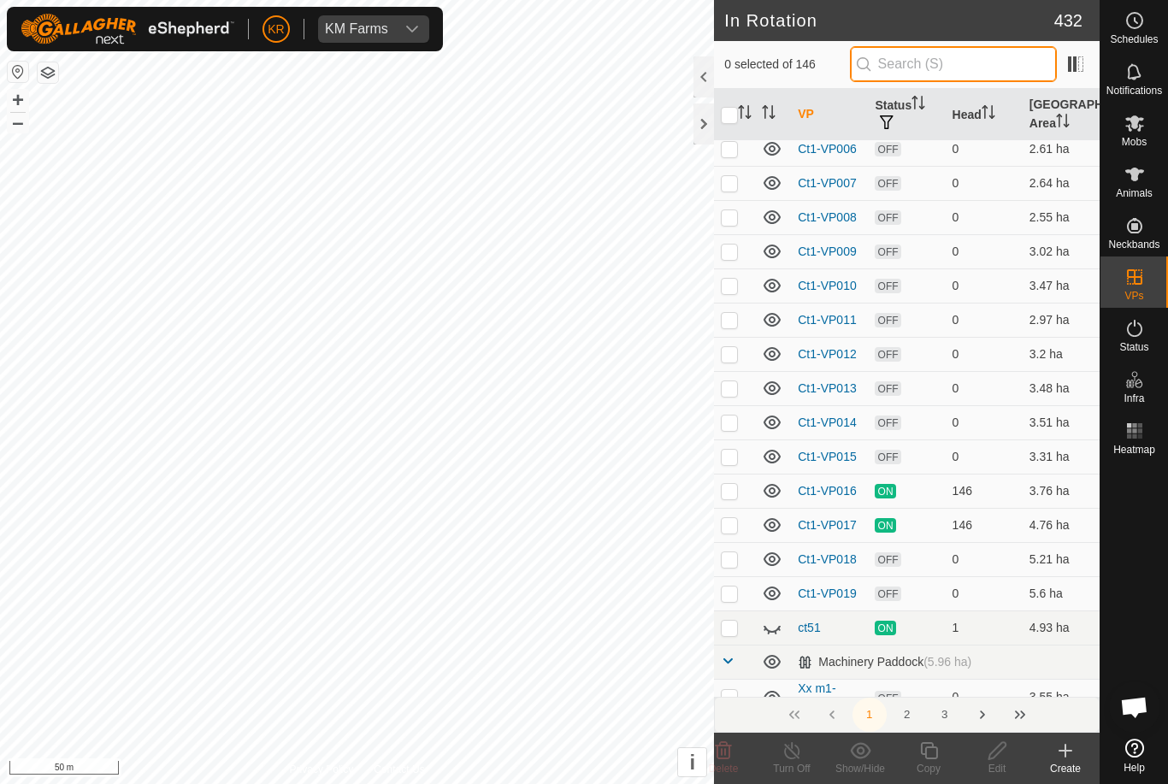
scroll to position [0, 0]
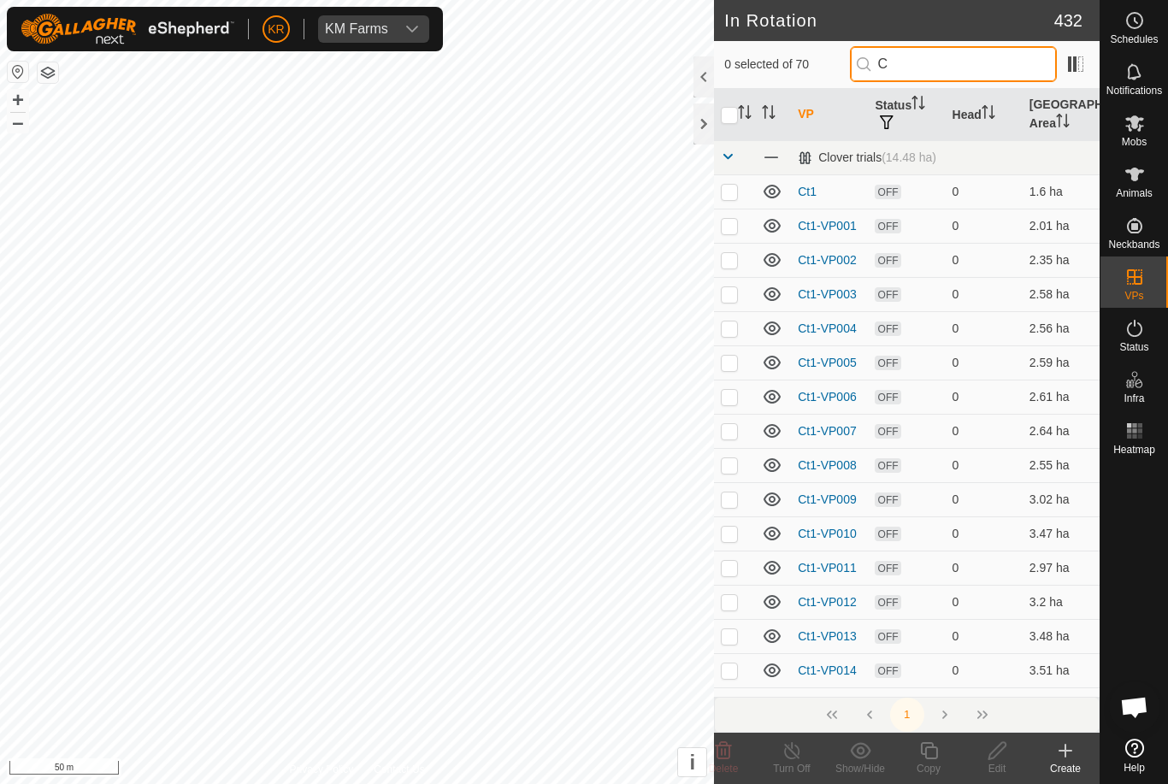
type input "Ct"
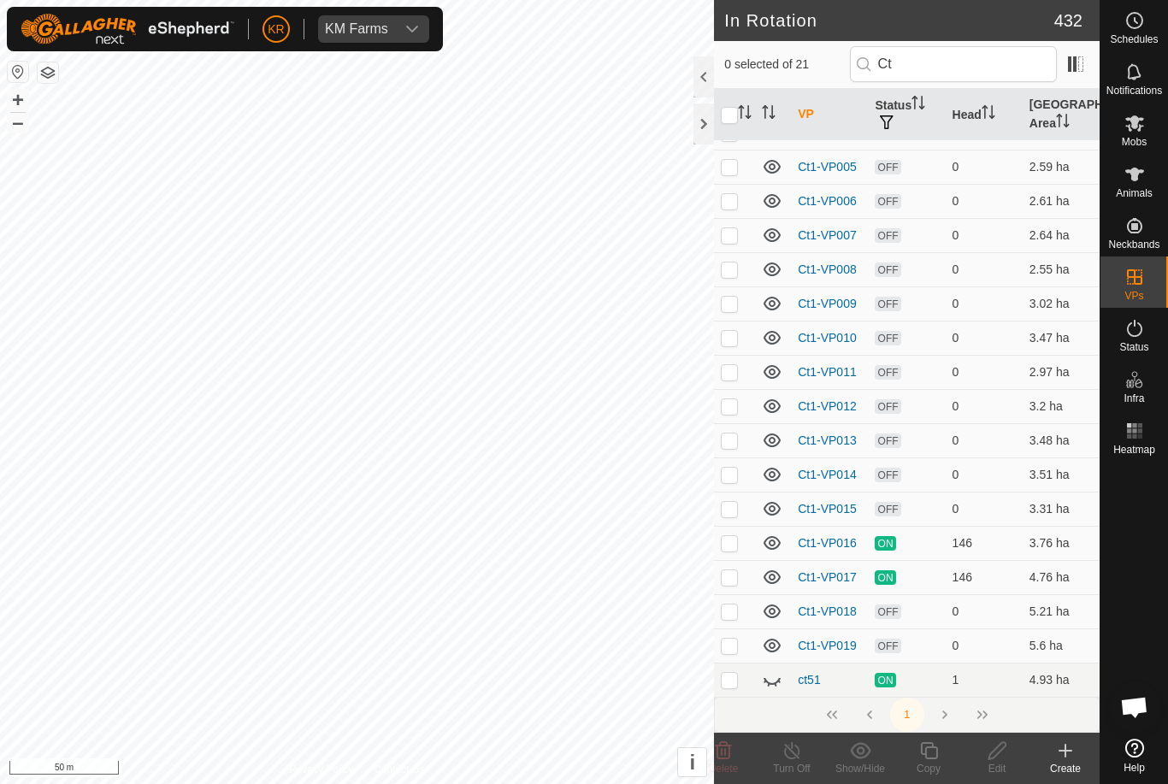
scroll to position [196, 0]
click at [1141, 129] on icon at bounding box center [1135, 123] width 21 height 21
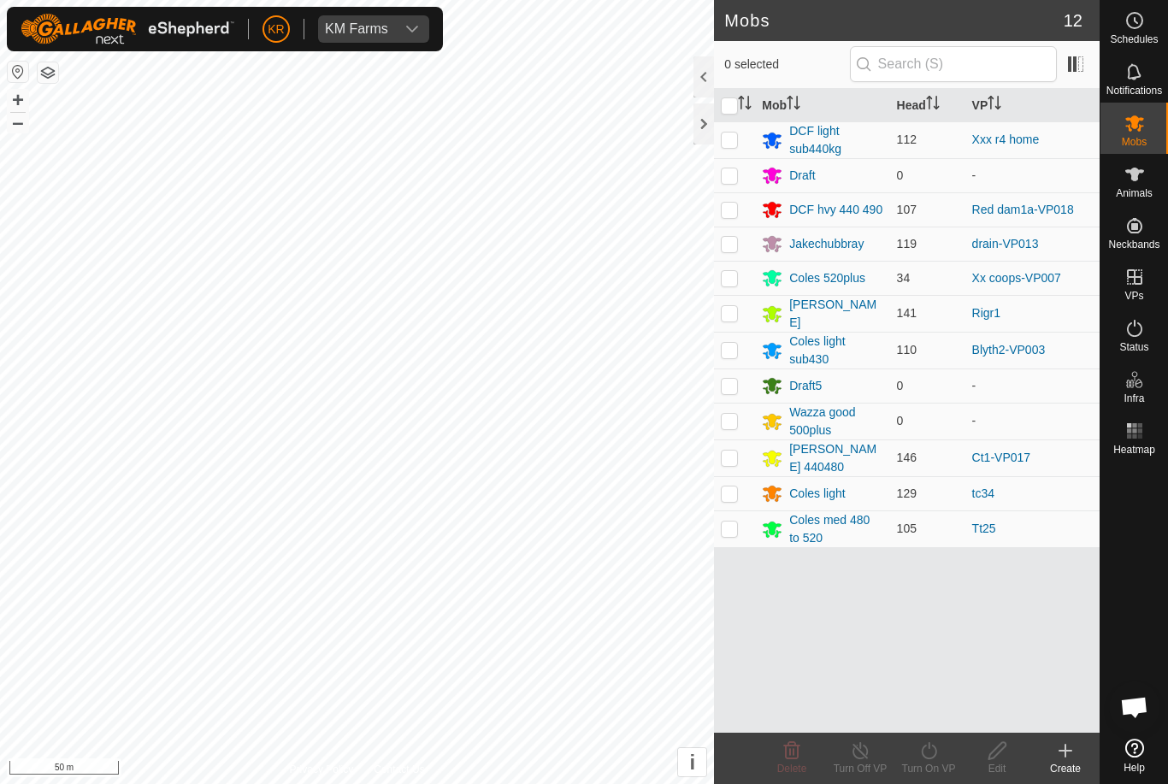
click at [738, 452] on p-checkbox at bounding box center [729, 458] width 17 height 14
checkbox input "true"
click at [926, 751] on icon at bounding box center [929, 751] width 21 height 21
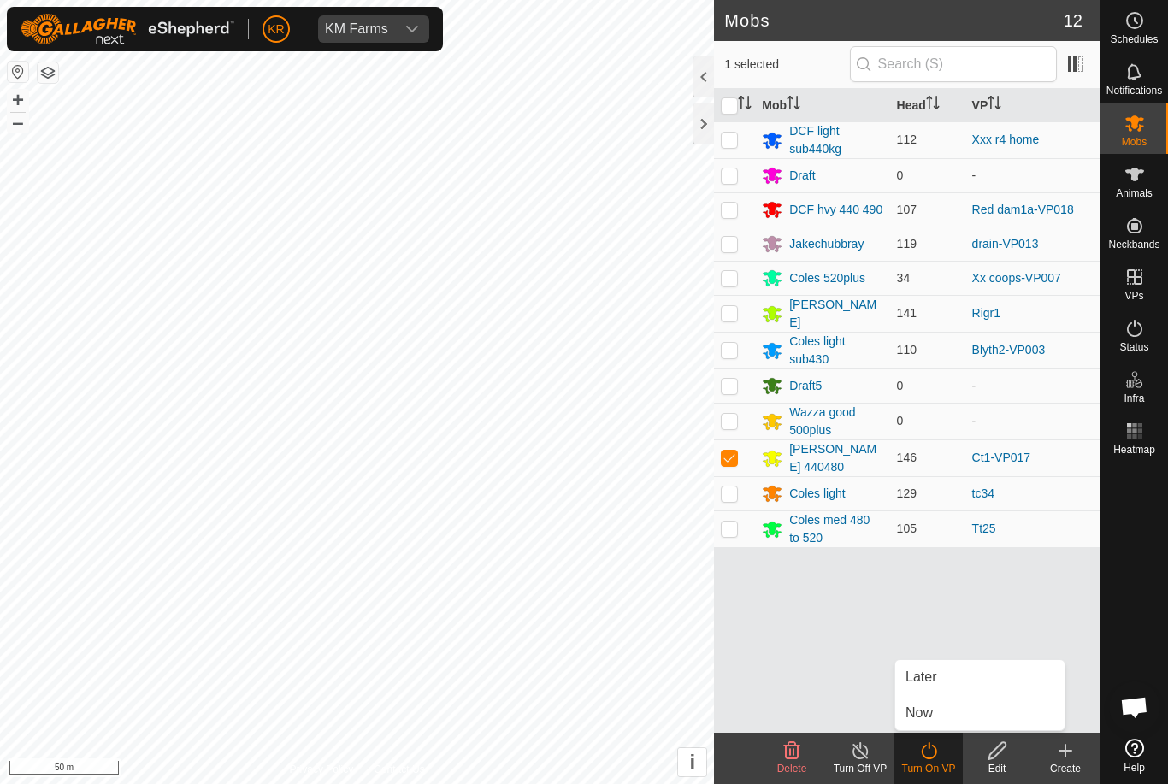
click at [975, 683] on link "Later" at bounding box center [980, 677] width 169 height 34
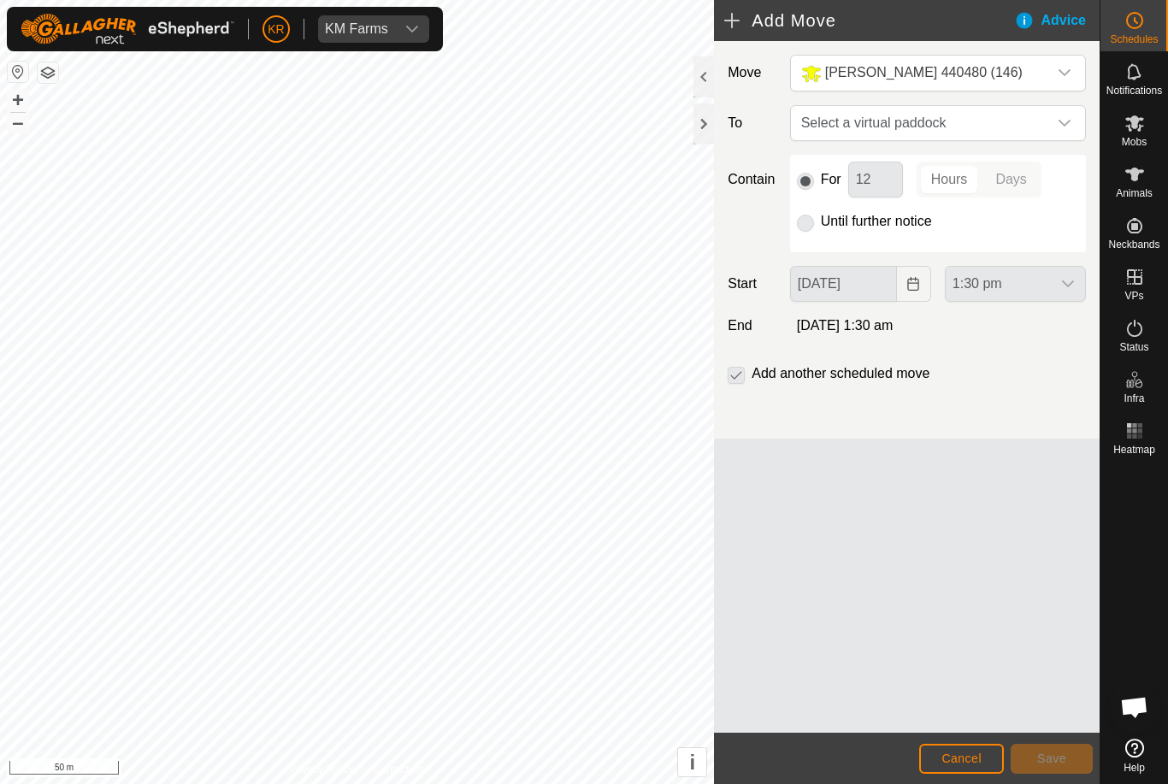
click at [1045, 121] on span "Select a virtual paddock" at bounding box center [921, 123] width 253 height 34
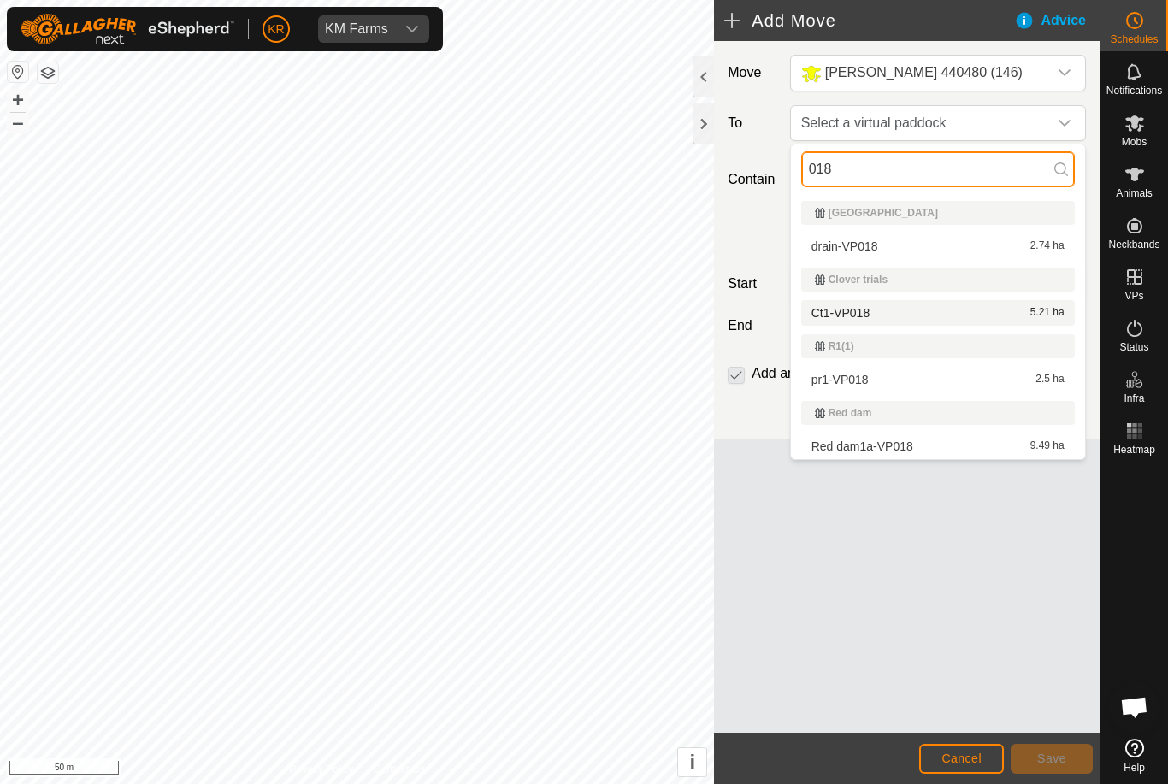
type input "018"
click at [926, 316] on div "Ct1-VP018 5.21 ha" at bounding box center [938, 313] width 253 height 12
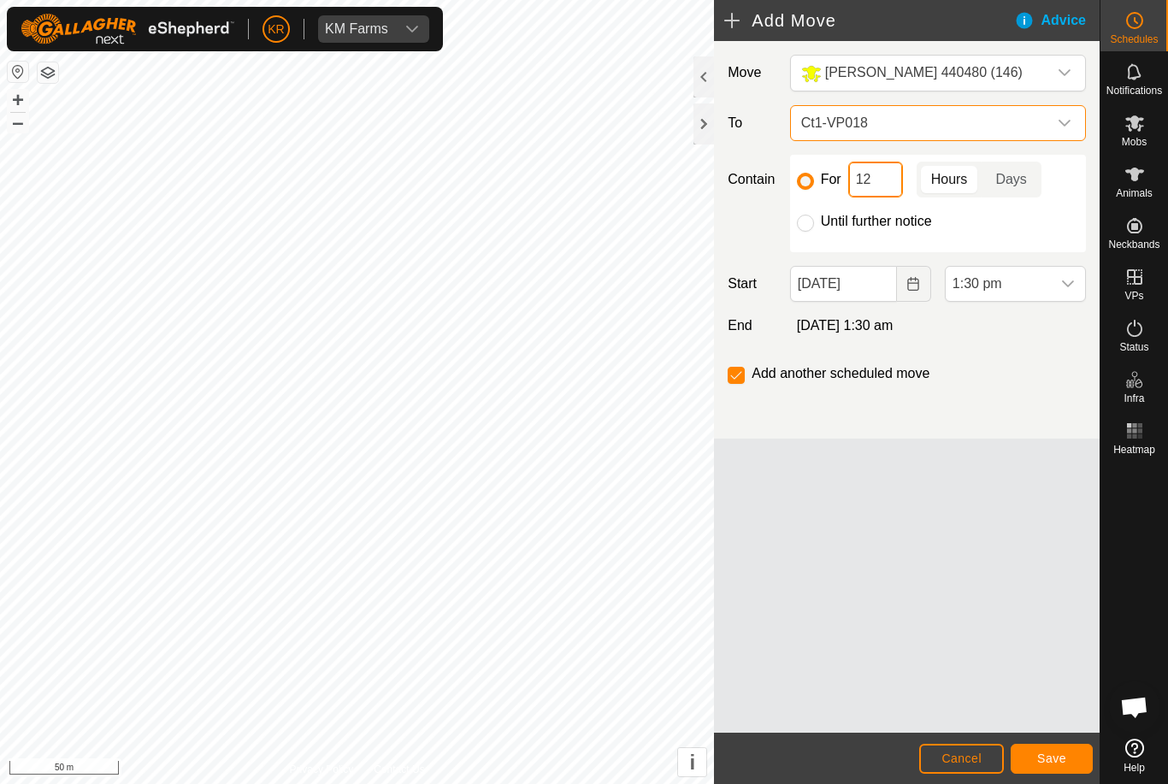
click at [884, 175] on input "12" at bounding box center [875, 180] width 55 height 36
type input "14"
click at [1024, 281] on span "1:30 pm" at bounding box center [998, 284] width 105 height 34
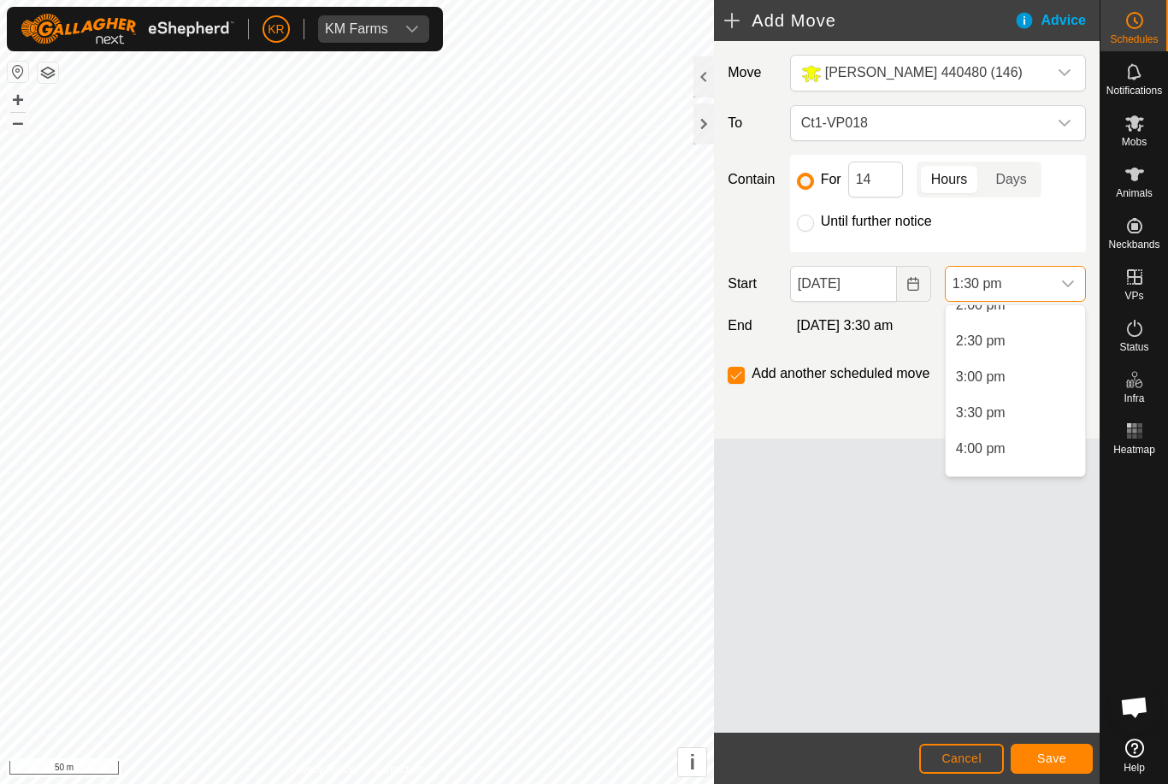
scroll to position [1033, 0]
click at [1001, 370] on span "3:00 pm" at bounding box center [981, 367] width 50 height 21
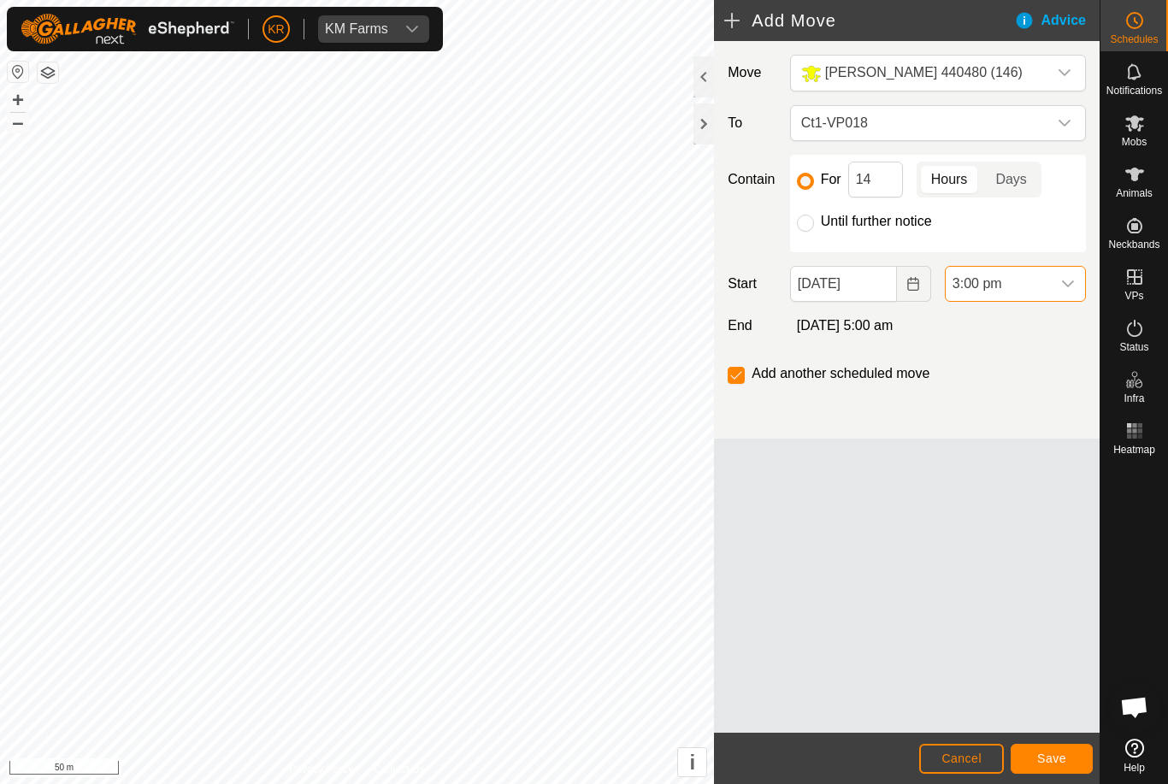
scroll to position [970, 0]
click at [1055, 749] on button "Save" at bounding box center [1052, 759] width 82 height 30
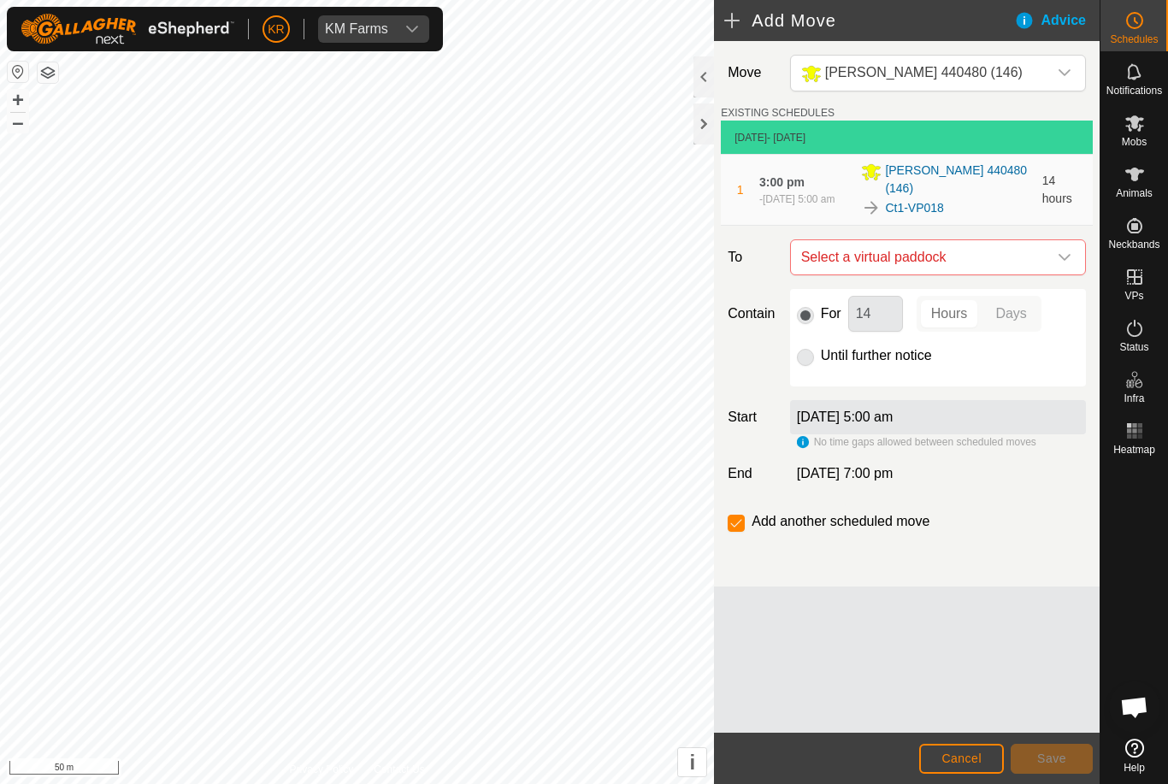
click at [1045, 258] on span "Select a virtual paddock" at bounding box center [921, 257] width 253 height 34
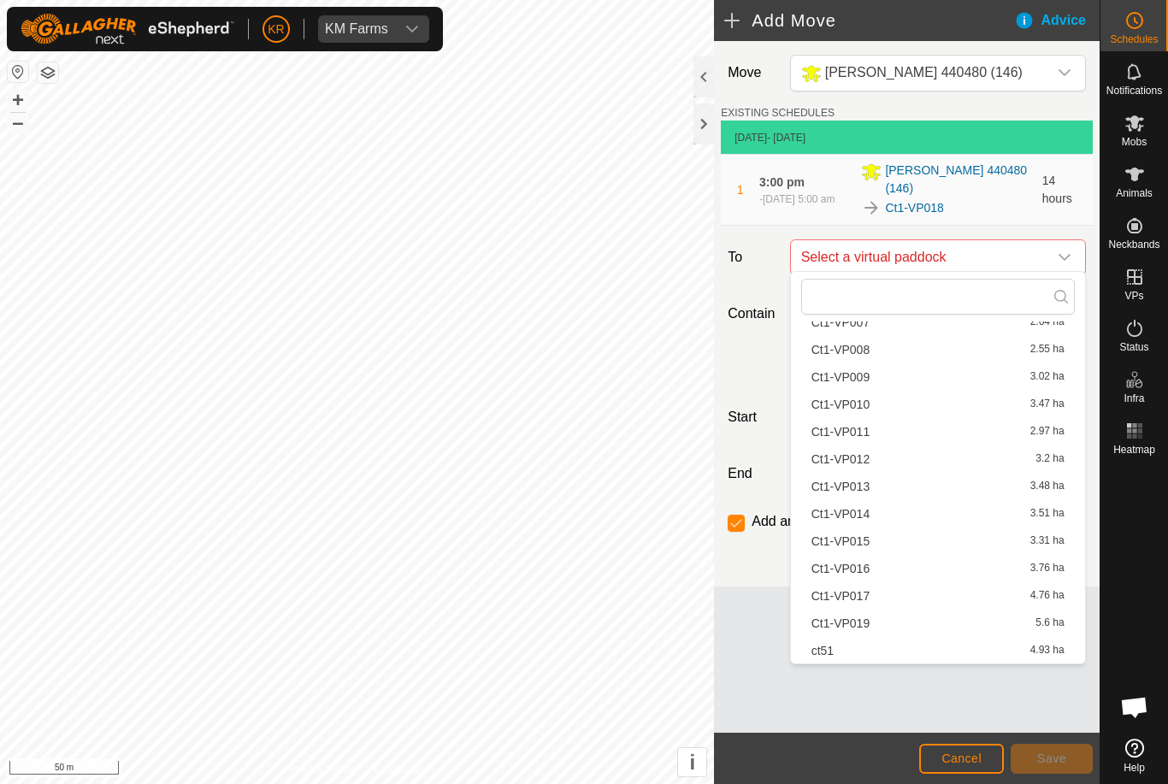
scroll to position [243, 0]
click at [909, 623] on div "Ct1-VP019 5.6 ha" at bounding box center [938, 624] width 253 height 12
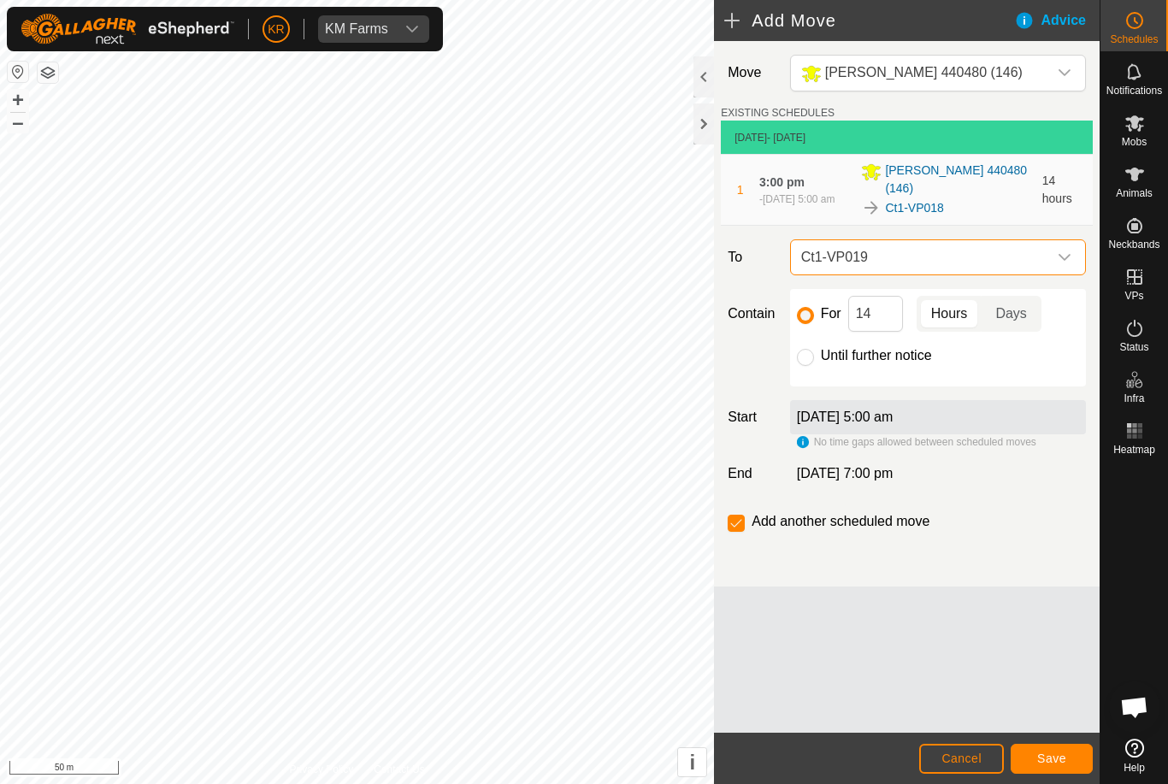
click at [813, 355] on input "Until further notice" at bounding box center [805, 357] width 17 height 17
radio input "true"
checkbox input "false"
click at [1056, 748] on button "Save" at bounding box center [1052, 759] width 82 height 30
